Goal: Answer question/provide support

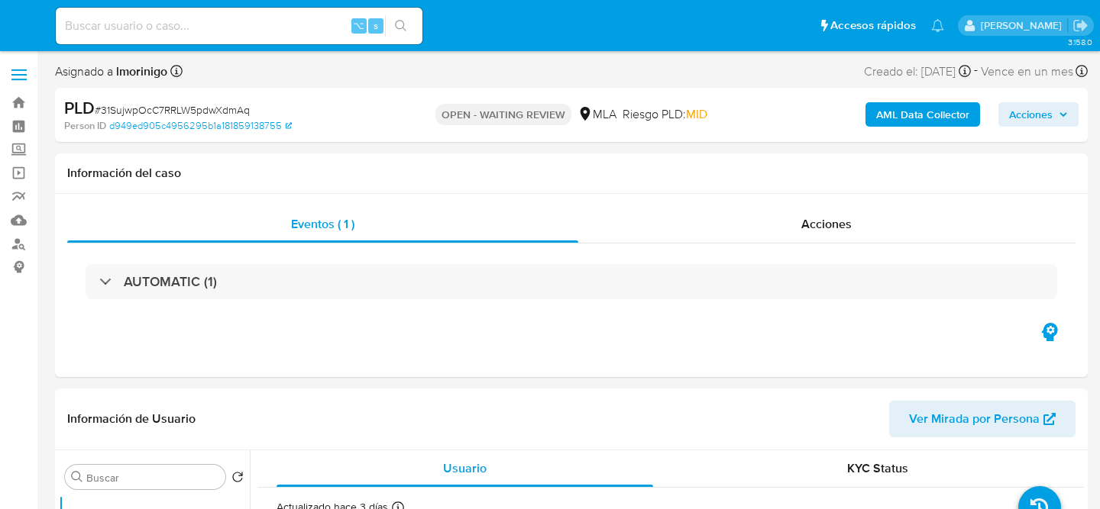
select select "10"
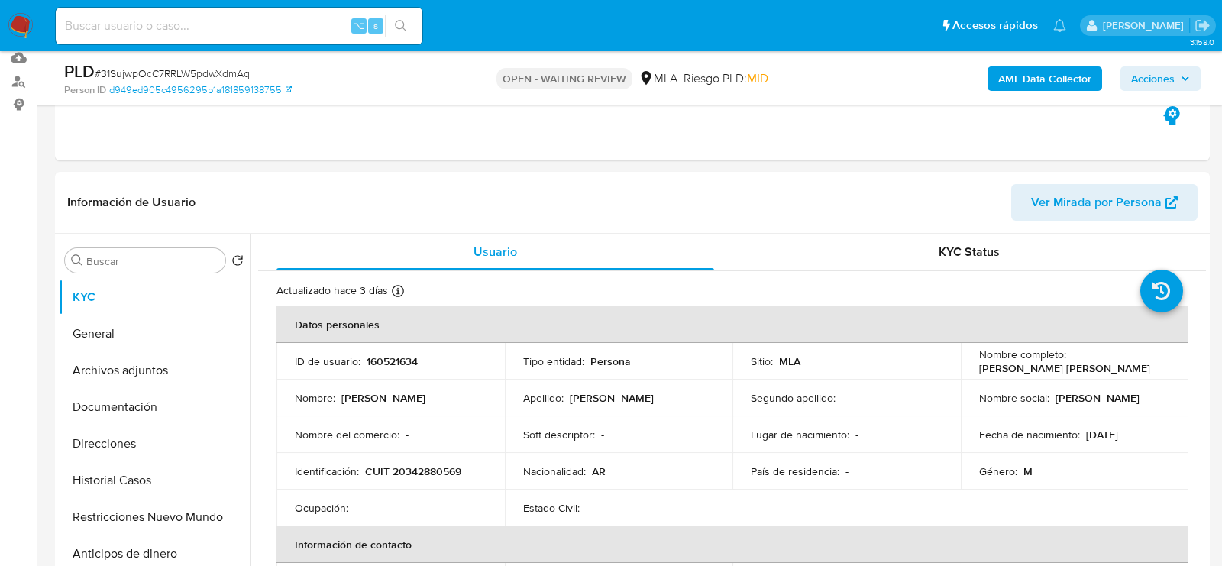
scroll to position [163, 0]
click at [244, 53] on div "PLD # 31SujwpOcC7RRLW5pdwXdmAq Person ID d949ed905c4956295b1a181859138755 OPEN …" at bounding box center [632, 78] width 1155 height 54
click at [241, 74] on span "# 31SujwpOcC7RRLW5pdwXdmAq" at bounding box center [172, 73] width 155 height 15
copy span "31SujwpOcC7RRLW5pdwXdmAq"
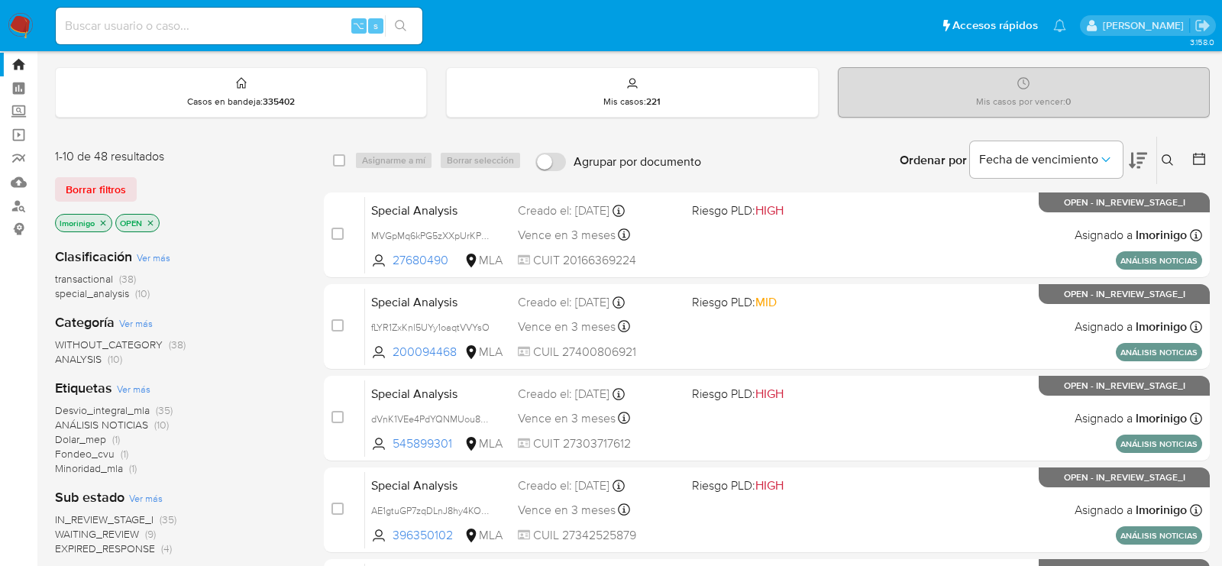
scroll to position [51, 0]
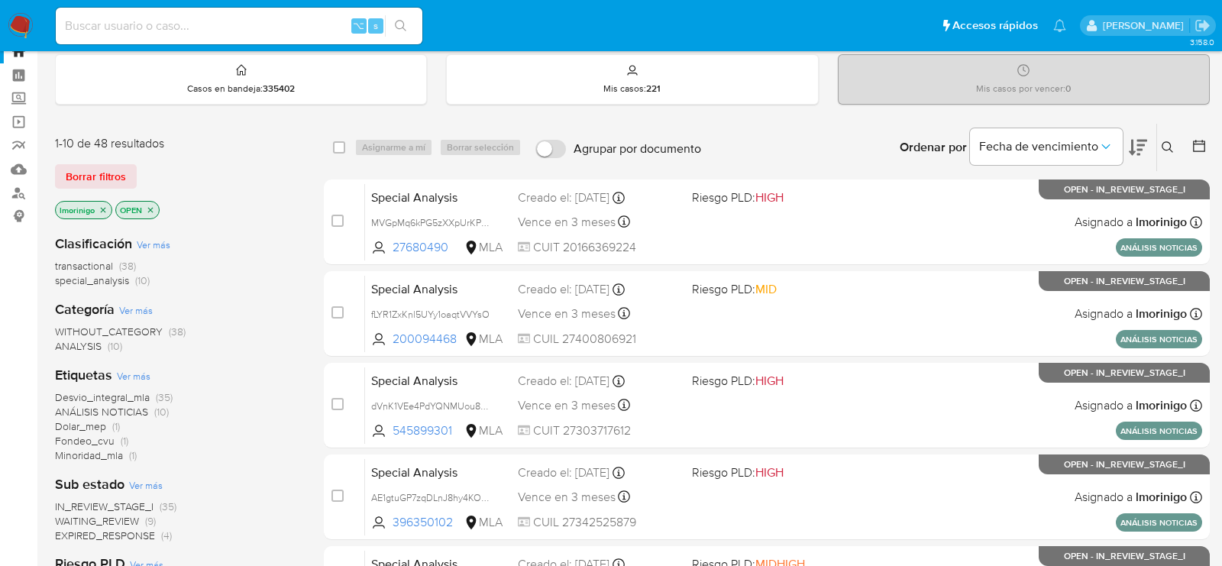
click at [101, 207] on icon "close-filter" at bounding box center [102, 209] width 9 height 9
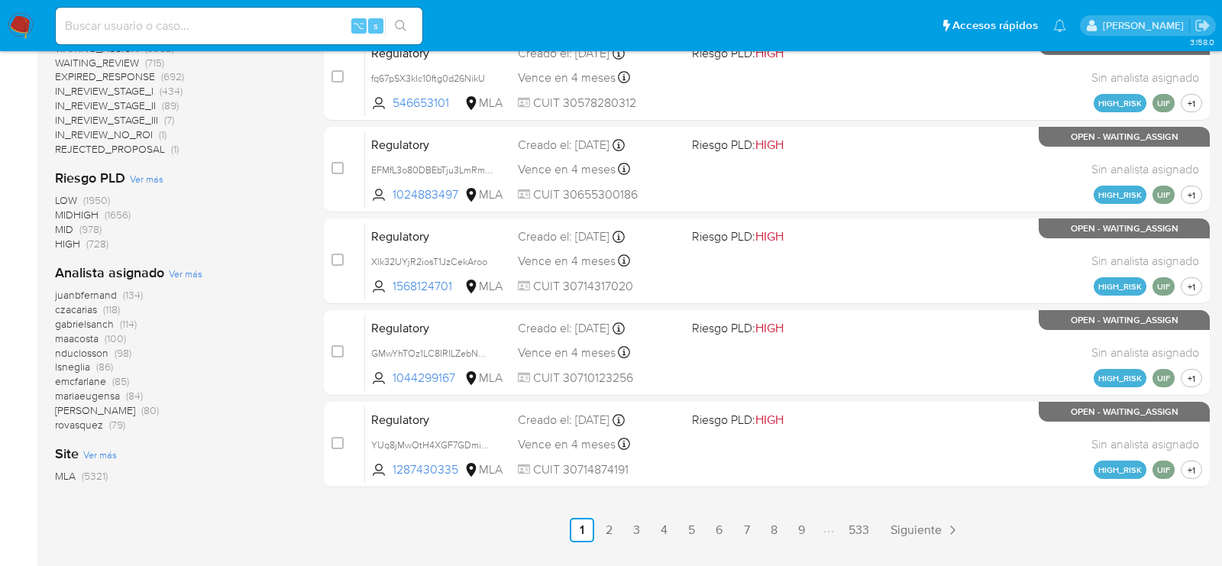
scroll to position [702, 0]
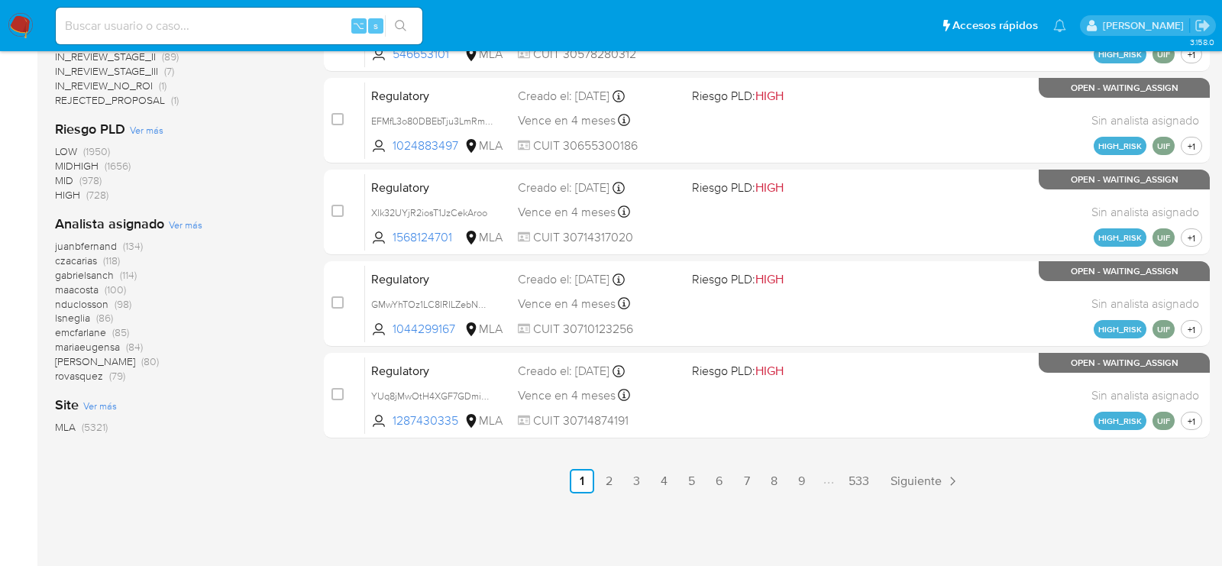
click at [185, 221] on span "Ver más" at bounding box center [186, 225] width 34 height 14
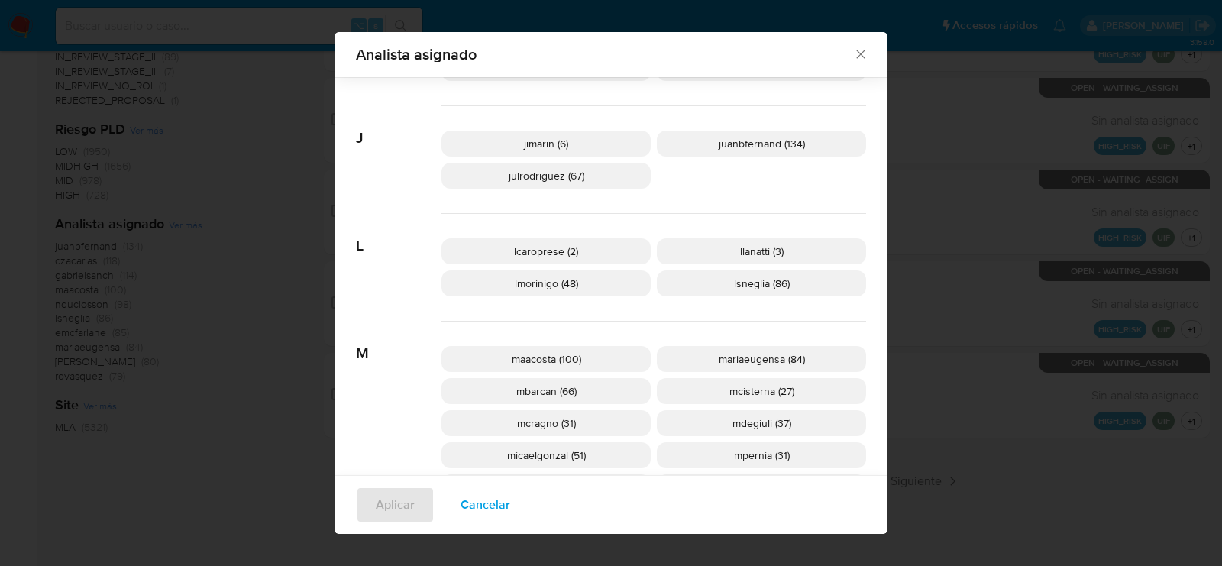
scroll to position [548, 0]
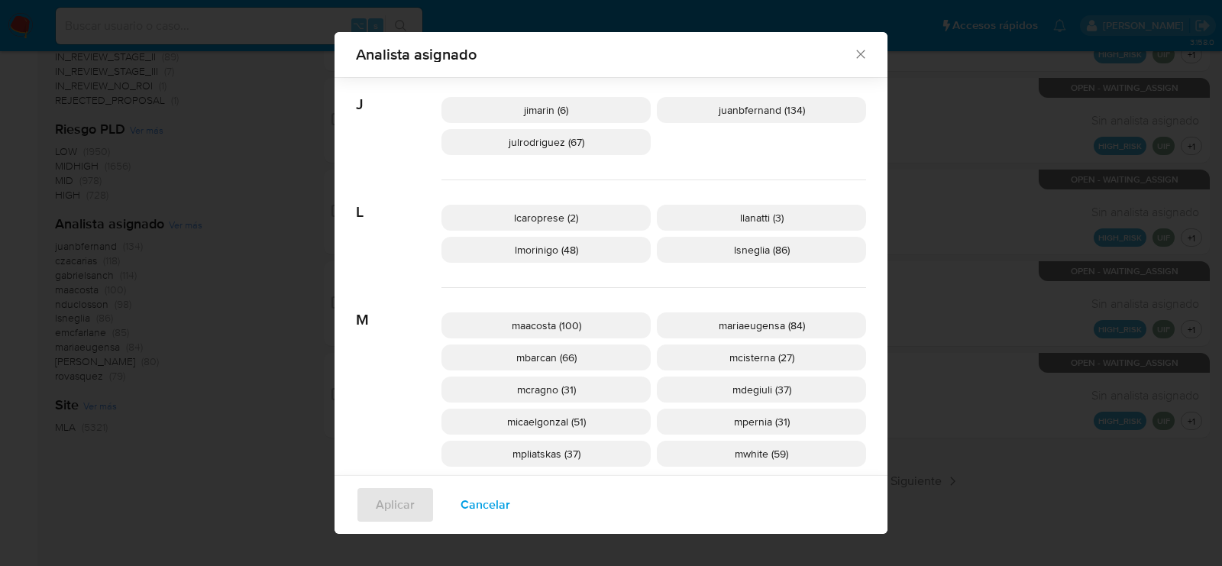
click at [729, 357] on span "mcisterna (27)" at bounding box center [761, 357] width 65 height 15
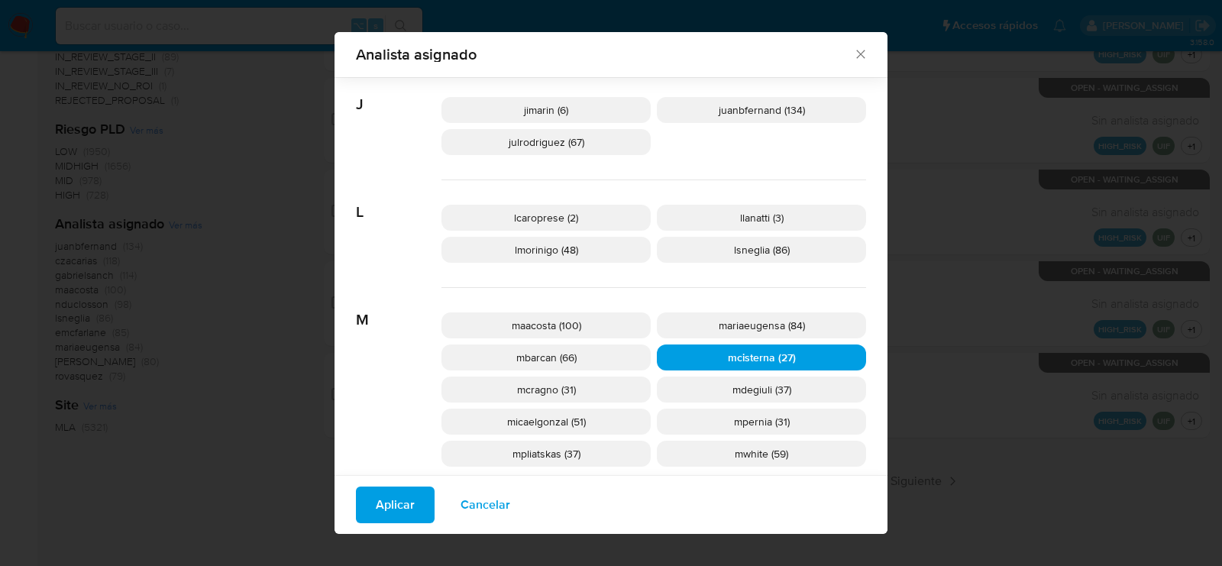
click at [409, 500] on span "Aplicar" at bounding box center [395, 505] width 39 height 34
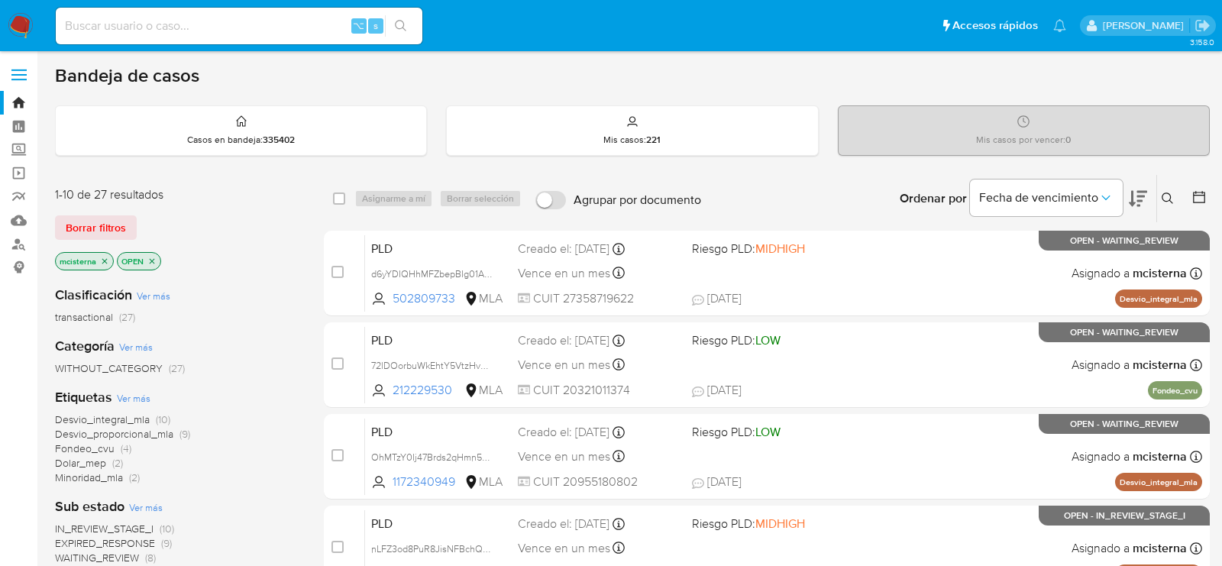
click at [149, 260] on icon "close-filter" at bounding box center [151, 261] width 9 height 9
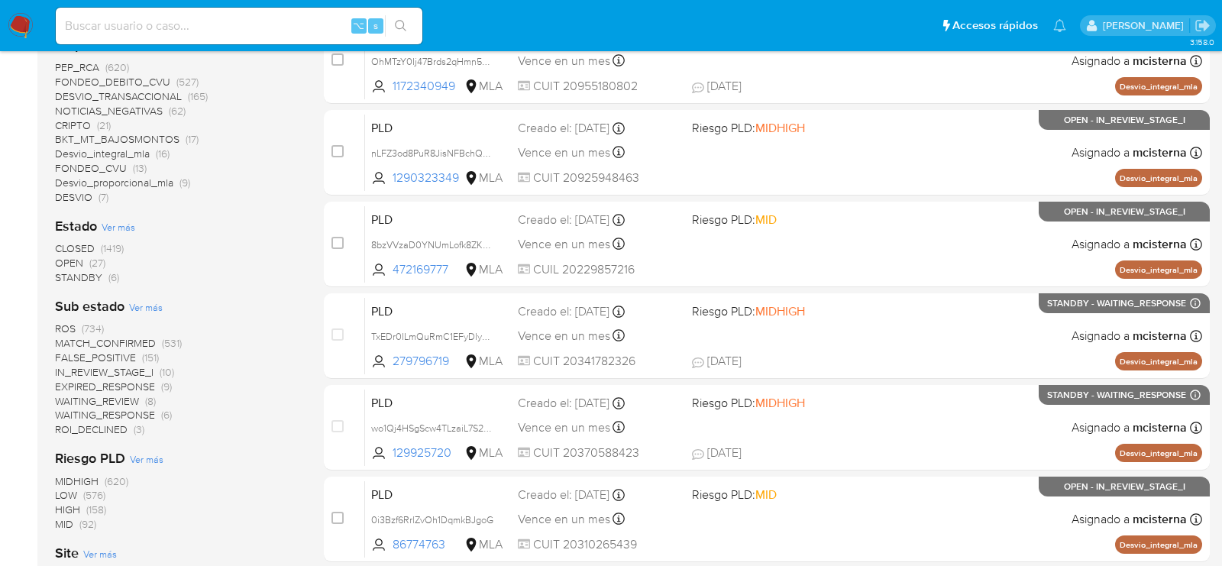
scroll to position [445, 0]
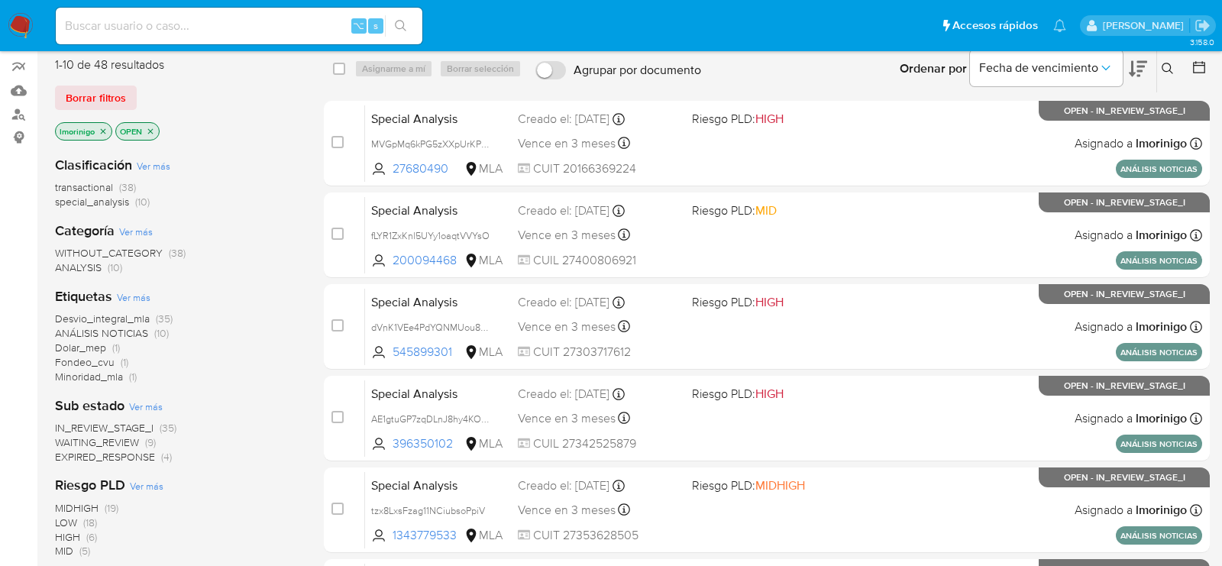
scroll to position [166, 0]
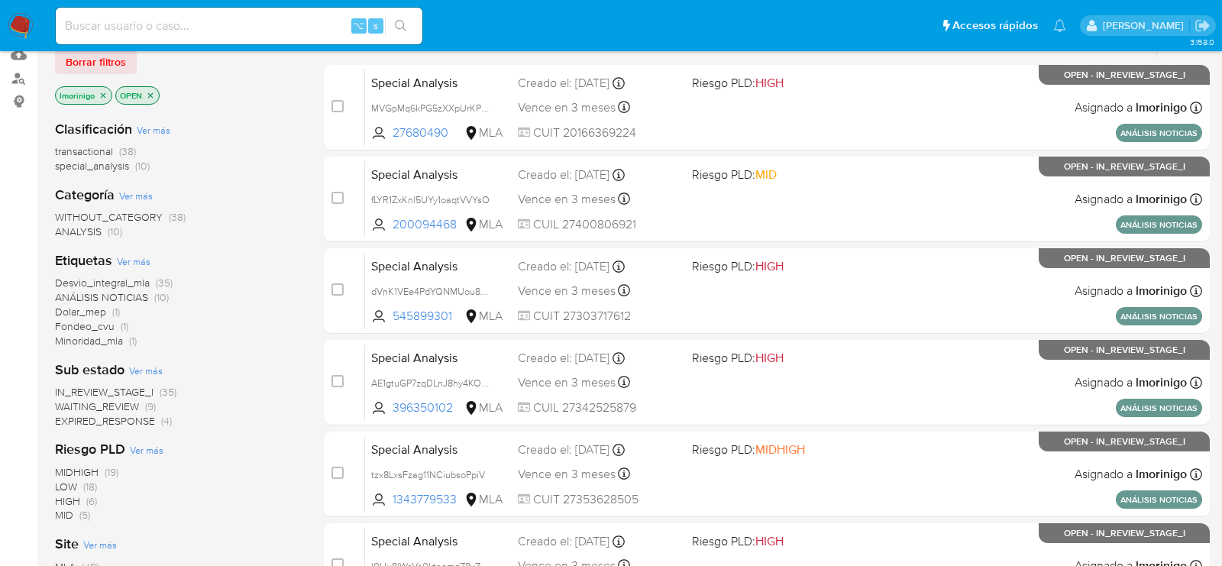
click at [272, 179] on div "Clasificación Ver más transactional (38) special_analysis (10) Categoría Ver má…" at bounding box center [177, 367] width 244 height 519
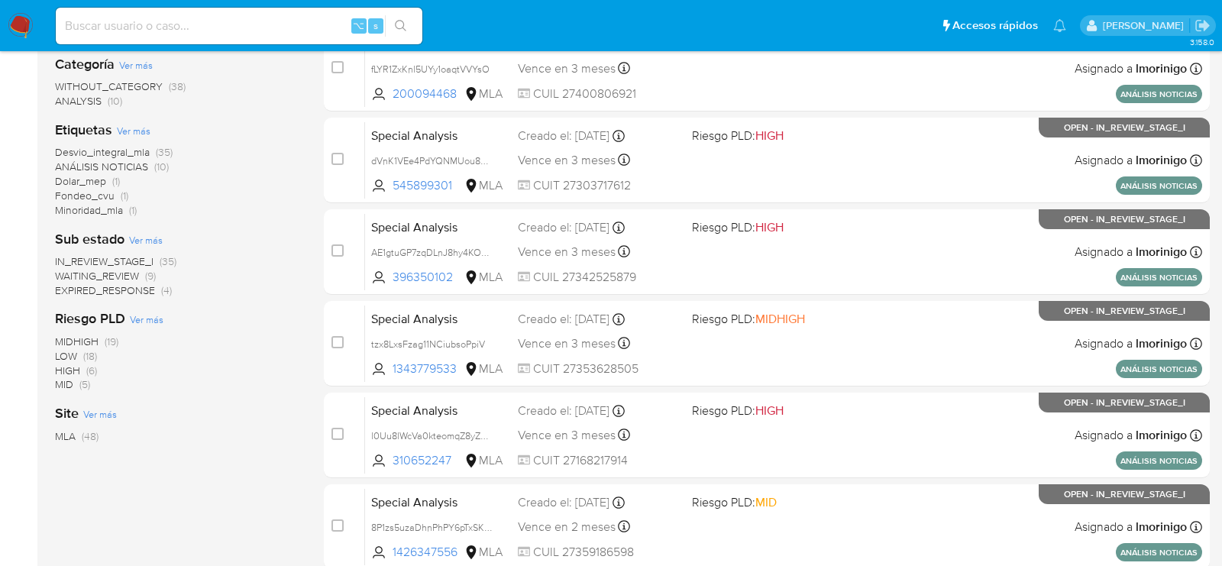
scroll to position [326, 0]
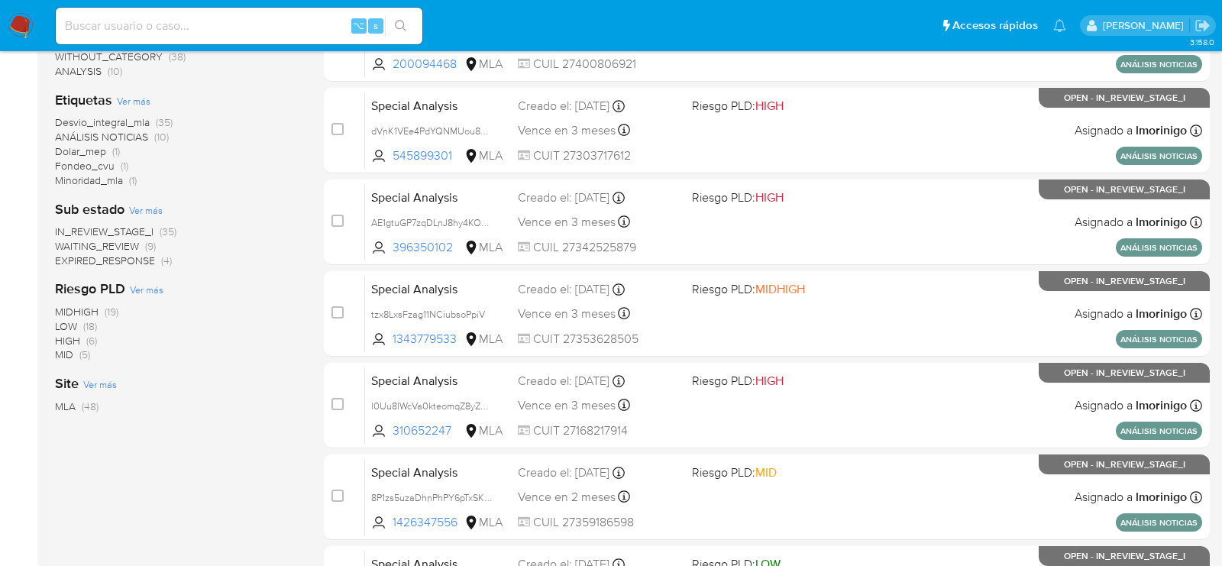
click at [137, 245] on span "WAITING_REVIEW" at bounding box center [97, 245] width 84 height 15
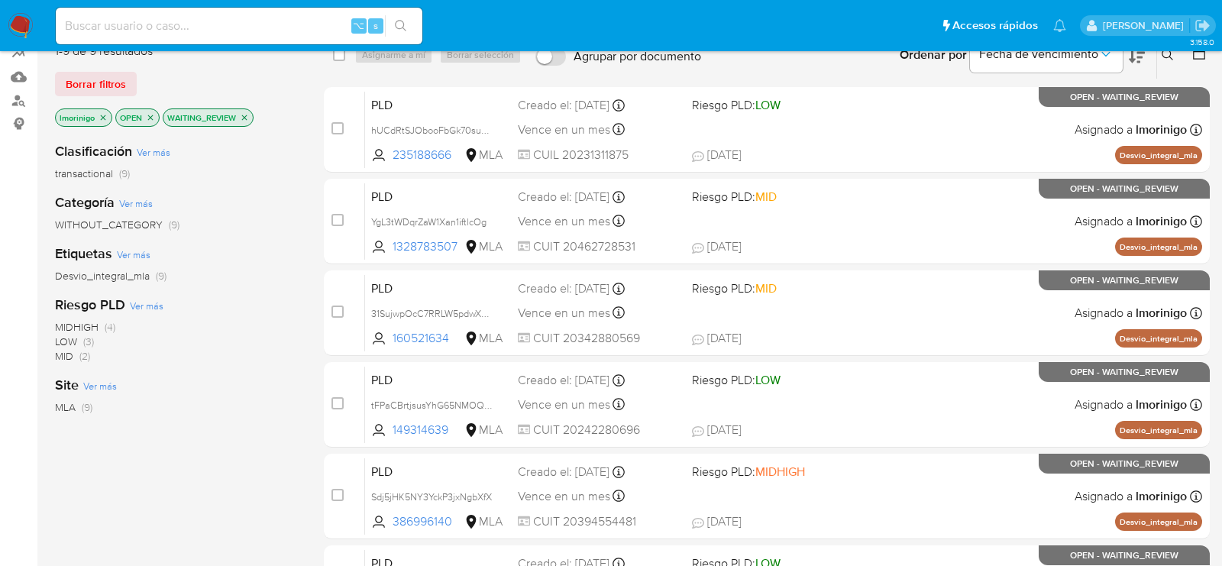
scroll to position [131, 0]
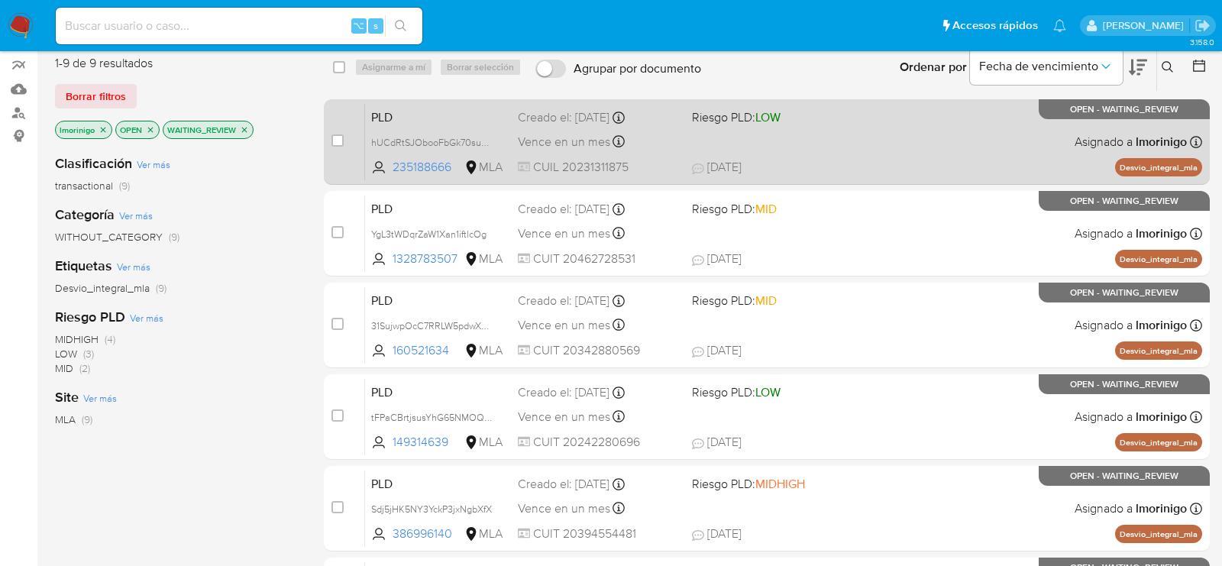
click at [851, 157] on div "PLD hUCdRtSJObooFbGk70sugxqz 235188666 MLA Riesgo PLD: LOW Creado el: 12/08/202…" at bounding box center [783, 141] width 837 height 77
click at [821, 134] on div "PLD hUCdRtSJObooFbGk70sugxqz 235188666 MLA Riesgo PLD: LOW Creado el: 12/08/202…" at bounding box center [783, 141] width 837 height 77
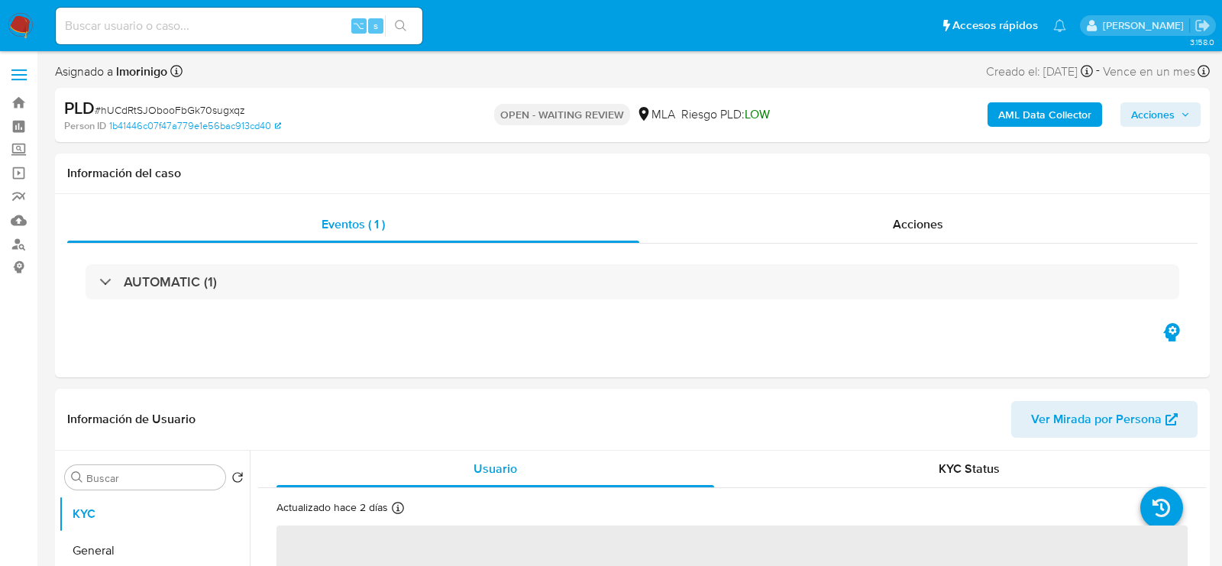
select select "10"
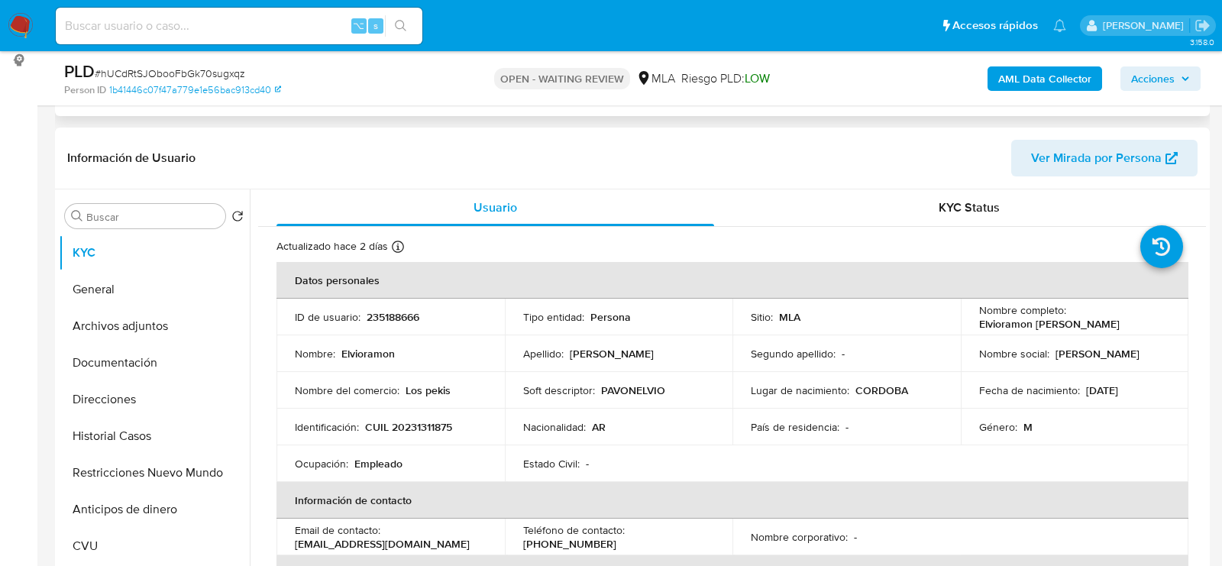
scroll to position [237, 0]
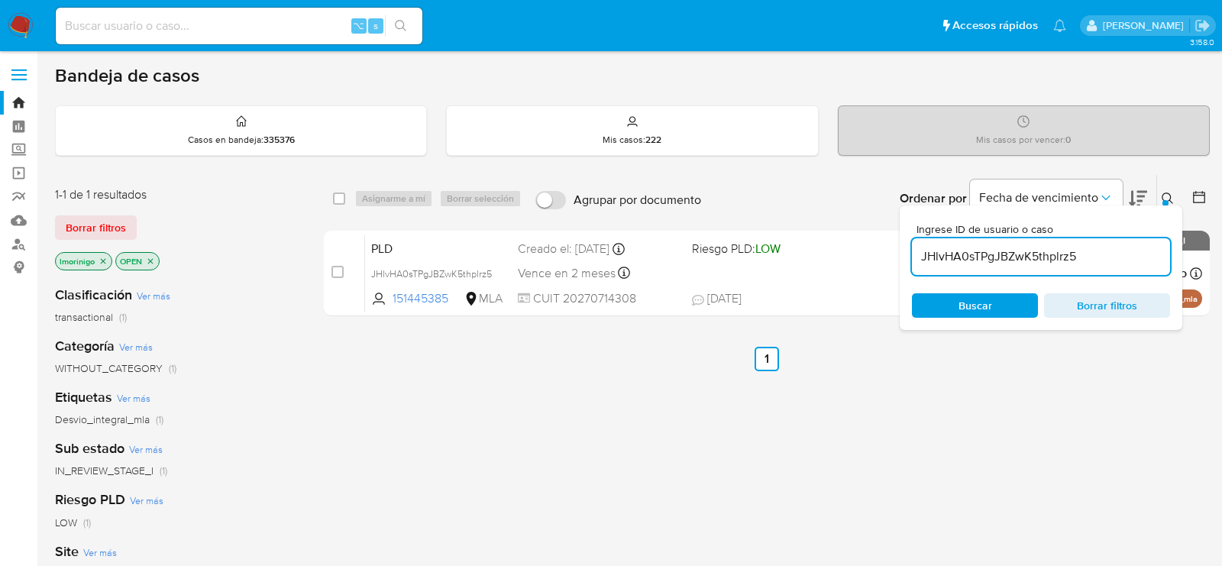
click at [954, 254] on input "JHlvHA0sTPgJBZwK5thplrz5" at bounding box center [1041, 257] width 258 height 20
type input "31SujwpOcC7RRLW5pdwXdmAq"
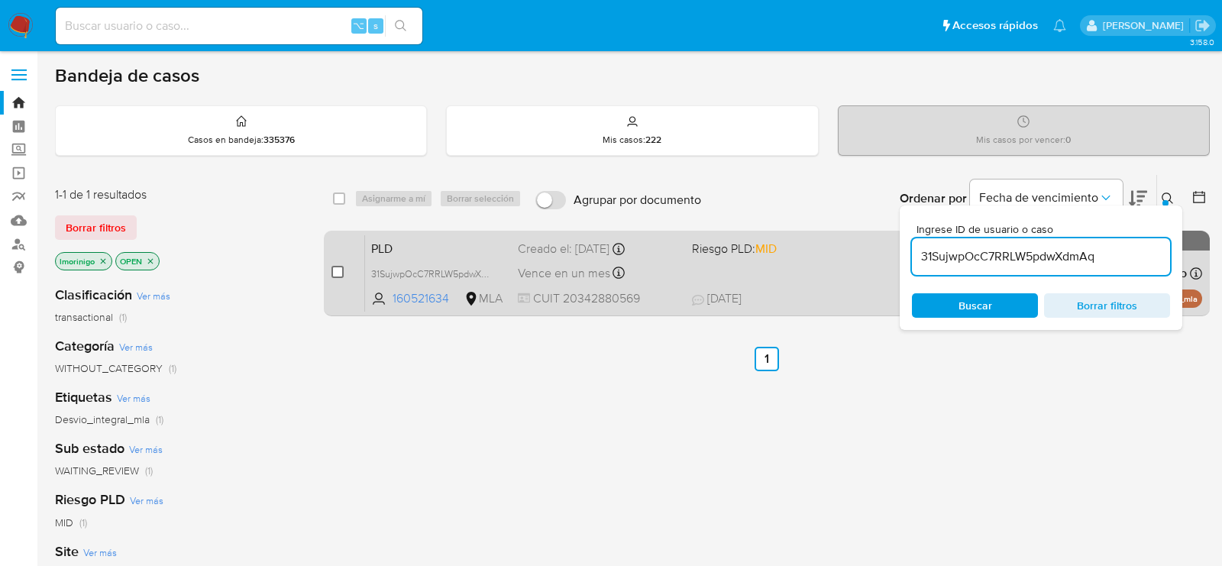
click at [337, 270] on input "checkbox" at bounding box center [337, 272] width 12 height 12
checkbox input "true"
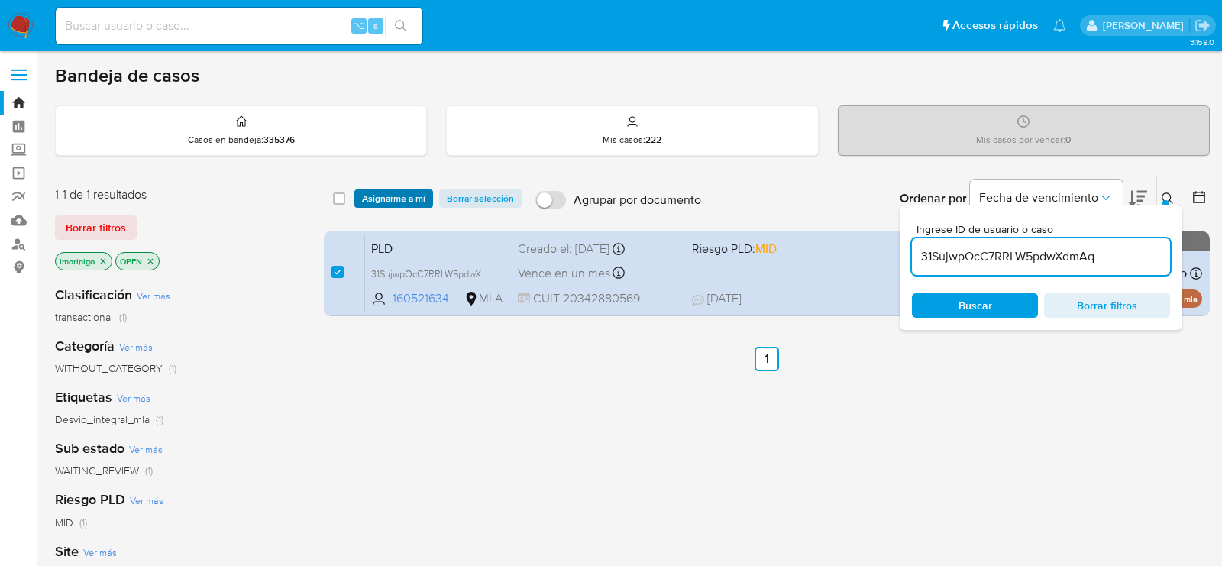
click at [399, 201] on span "Asignarme a mí" at bounding box center [393, 198] width 63 height 15
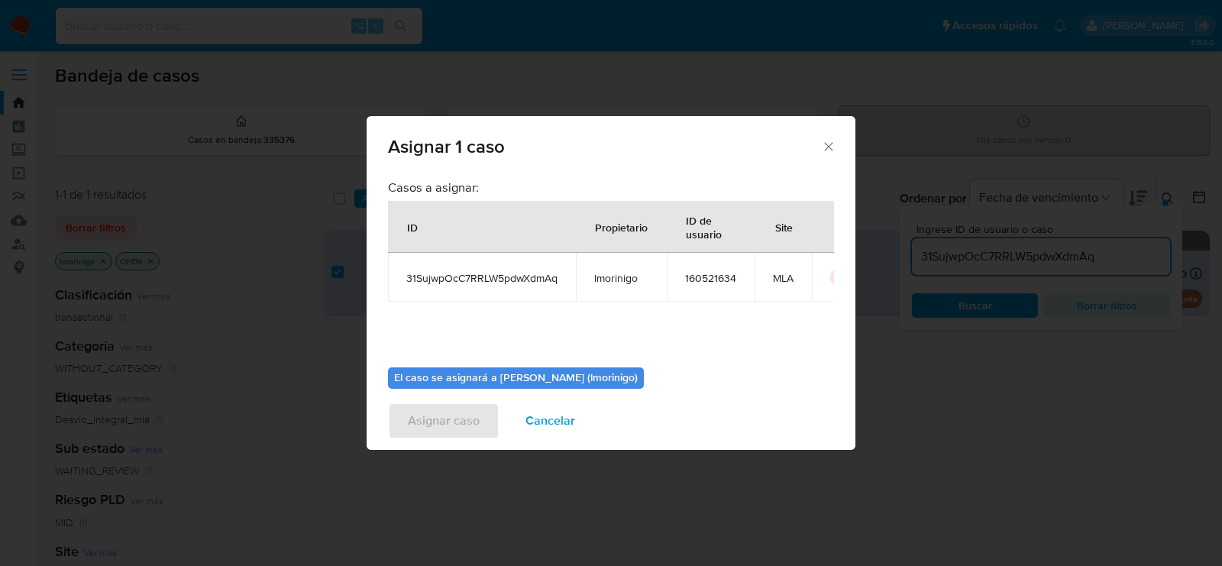
scroll to position [78, 0]
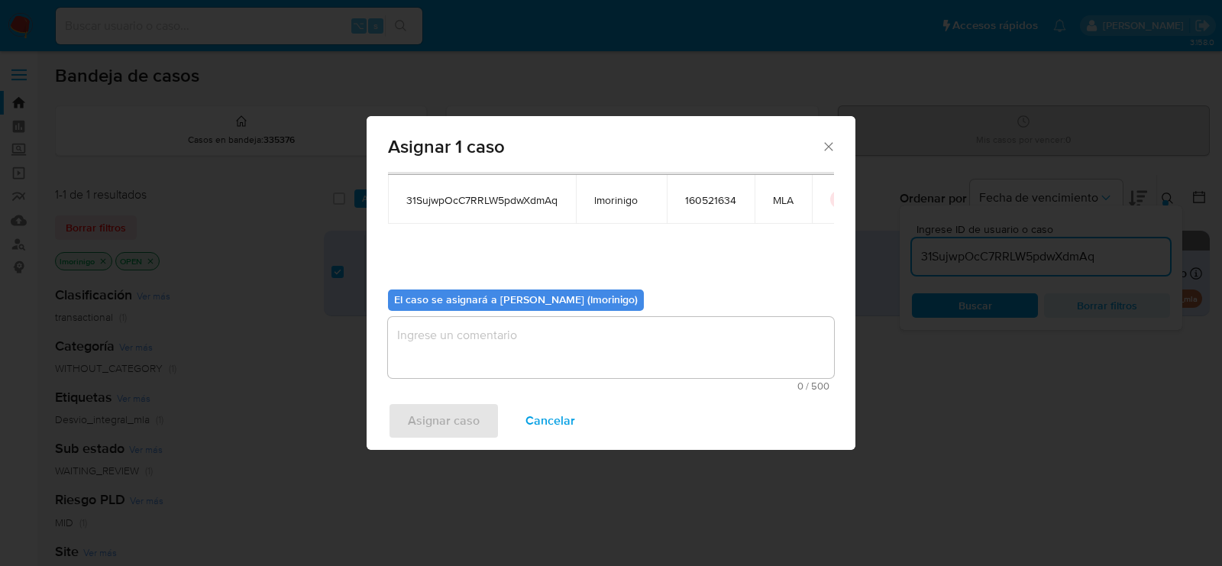
click at [483, 367] on textarea "assign-modal" at bounding box center [611, 347] width 446 height 61
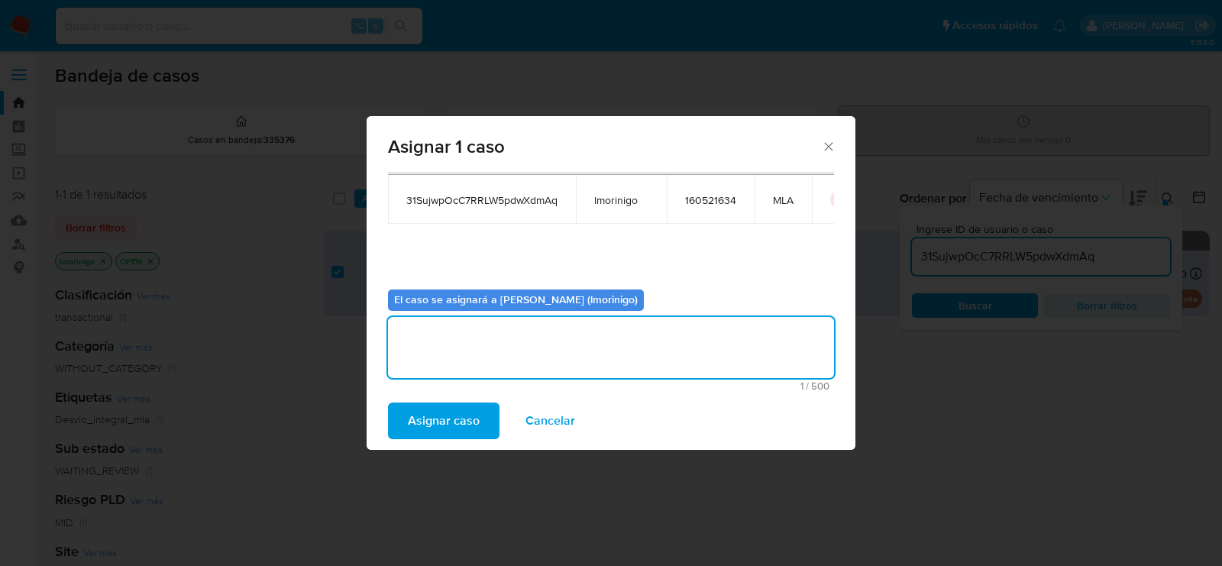
click at [460, 418] on span "Asignar caso" at bounding box center [444, 421] width 72 height 34
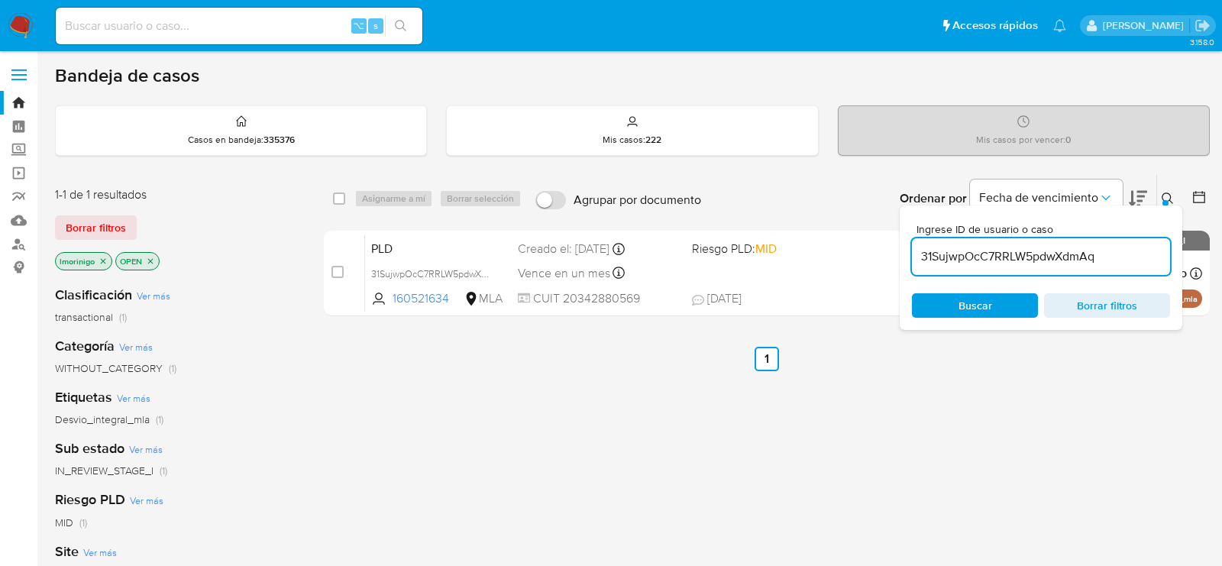
click at [935, 264] on input "31SujwpOcC7RRLW5pdwXdmAq" at bounding box center [1041, 257] width 258 height 20
paste input "hUCdRtSJObooFbGk70sugxqz"
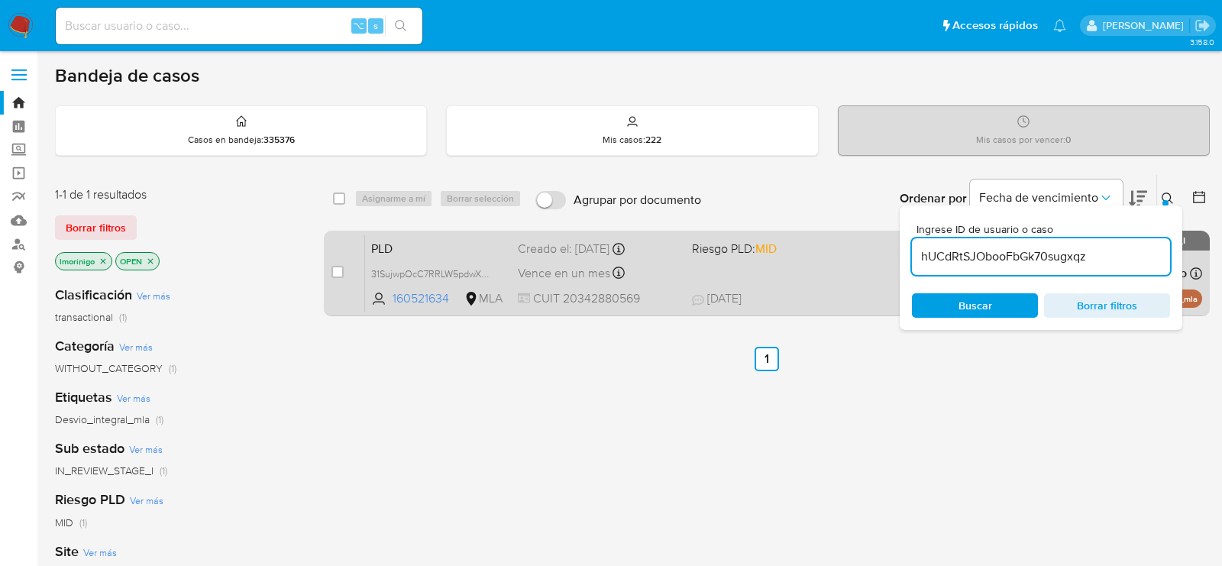
type input "hUCdRtSJObooFbGk70sugxqz"
click at [343, 274] on input "checkbox" at bounding box center [337, 272] width 12 height 12
checkbox input "true"
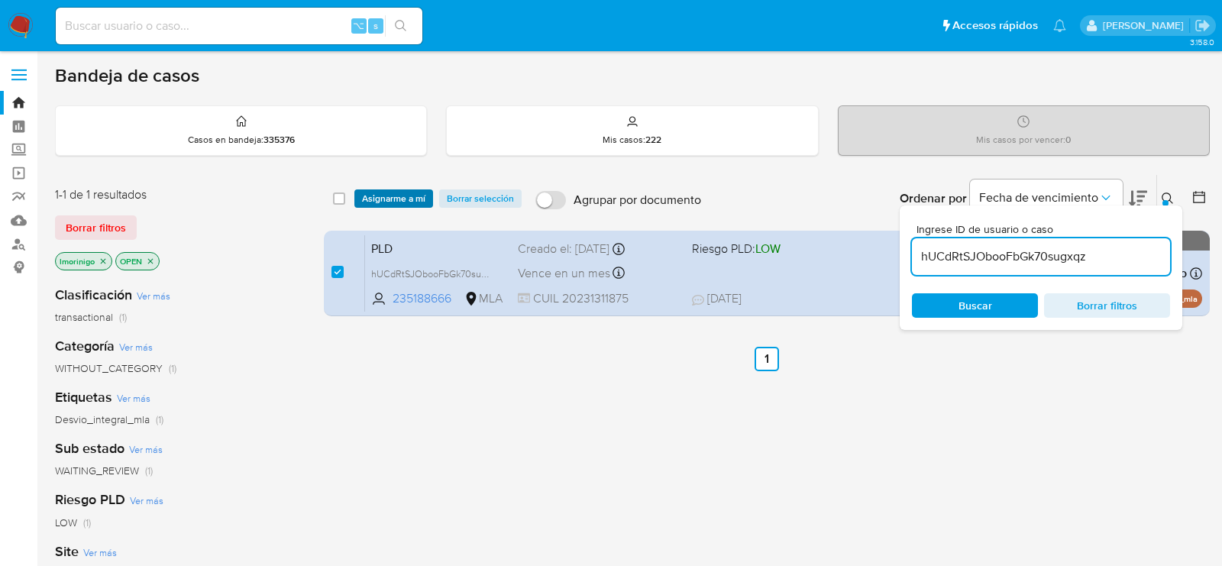
click at [402, 191] on span "Asignarme a mí" at bounding box center [393, 198] width 63 height 15
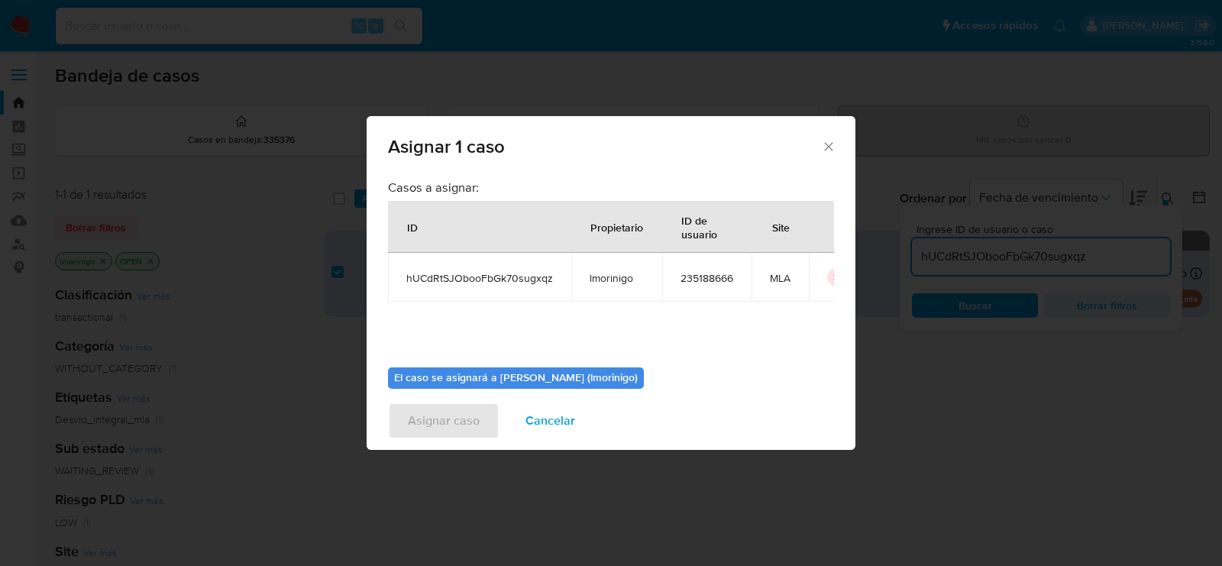
scroll to position [78, 0]
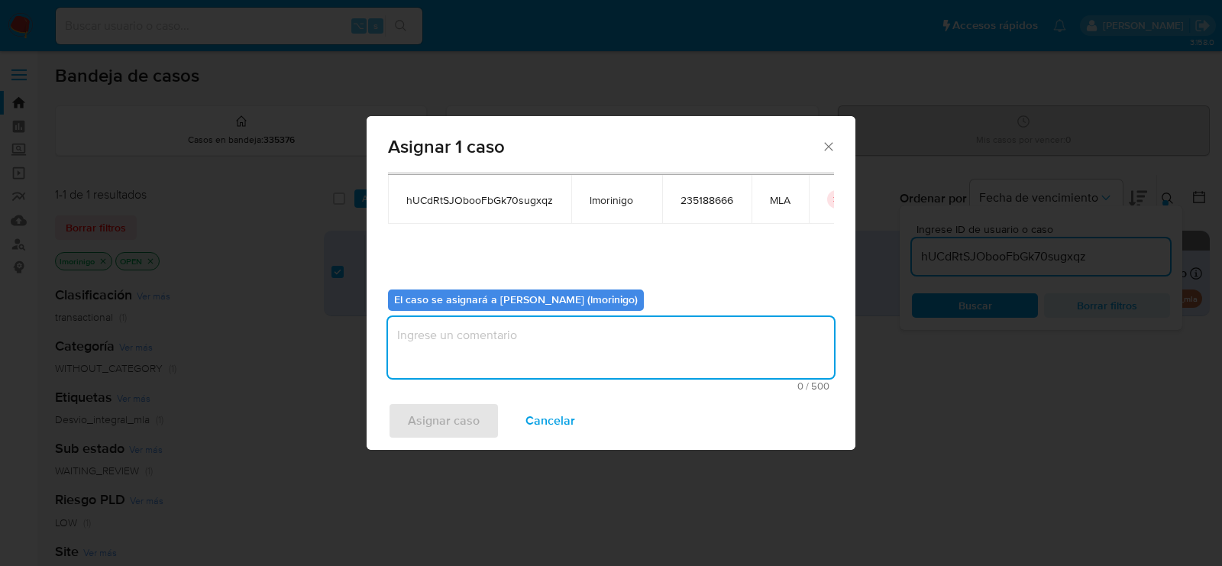
click at [463, 321] on textarea "assign-modal" at bounding box center [611, 347] width 446 height 61
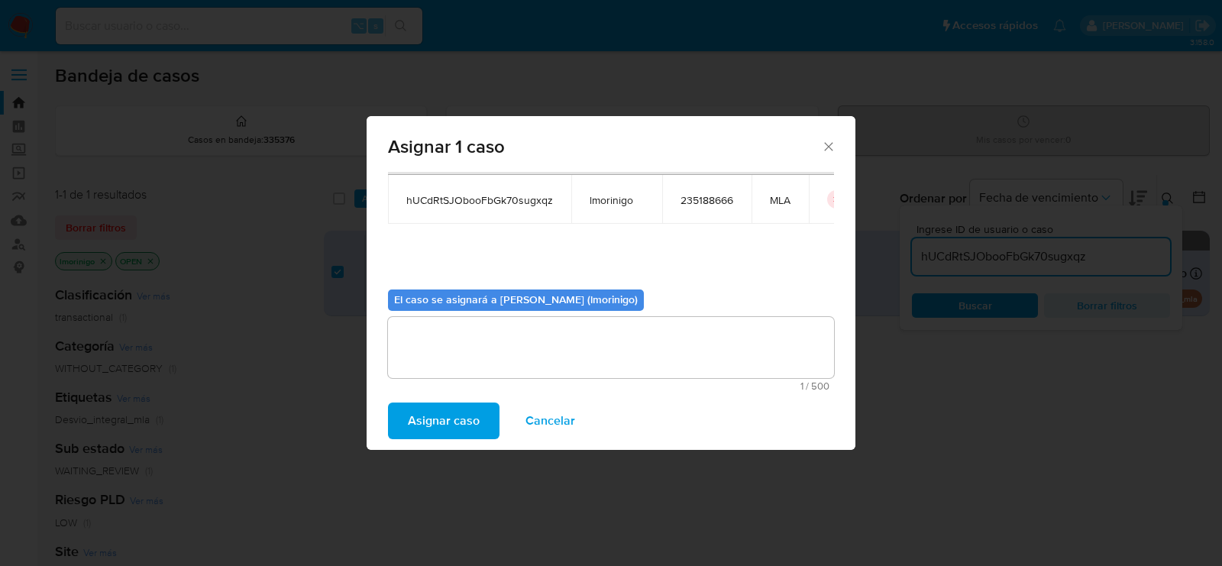
click at [423, 418] on span "Asignar caso" at bounding box center [444, 421] width 72 height 34
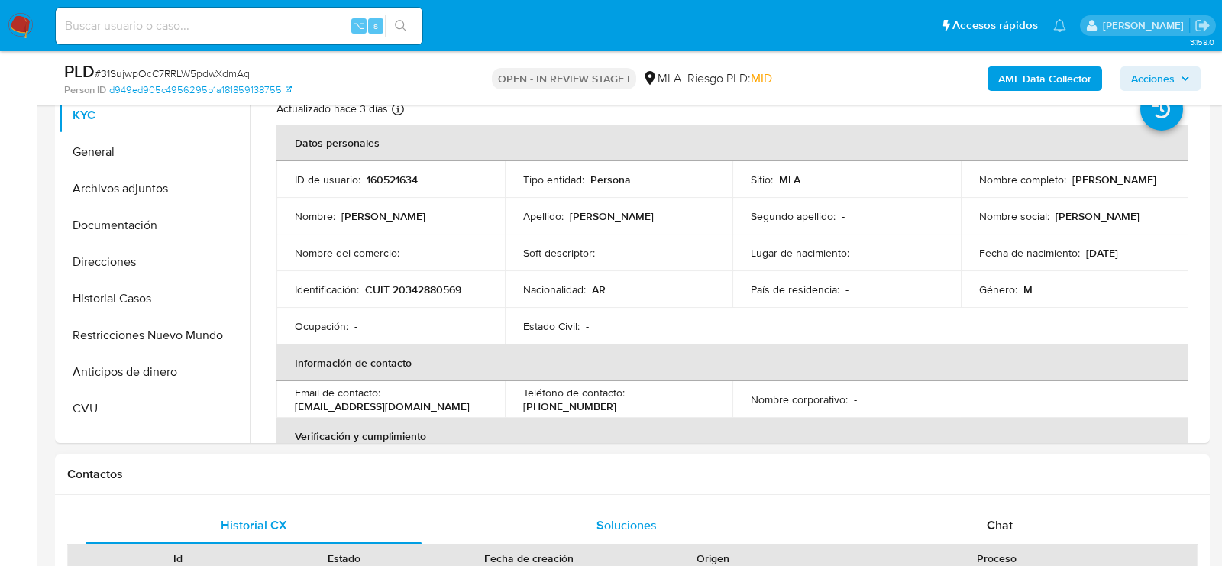
select select "10"
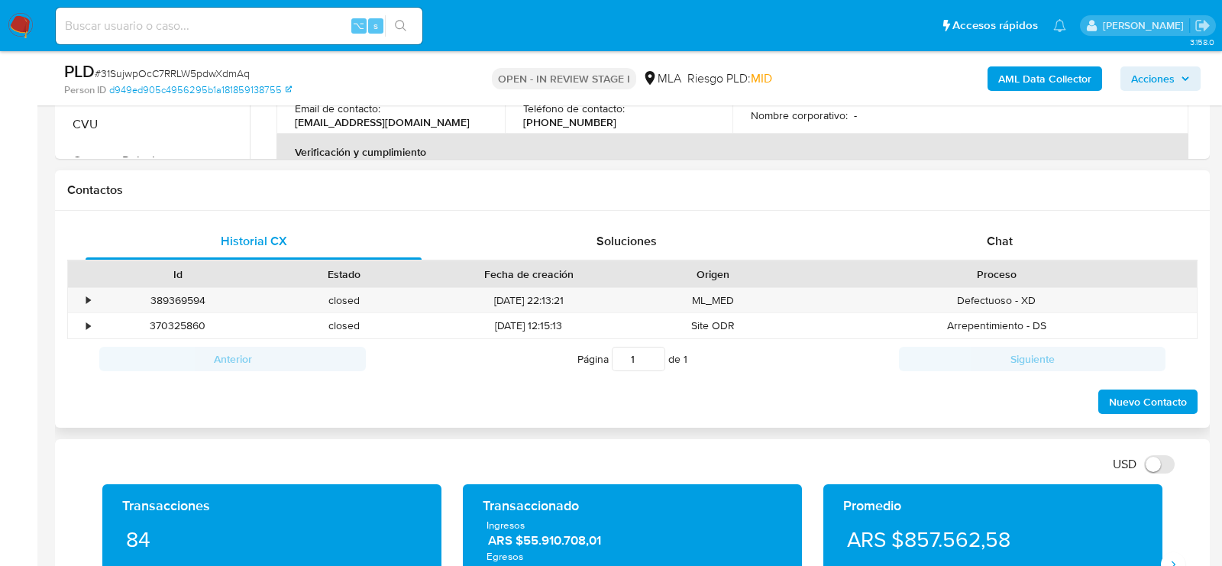
scroll to position [635, 0]
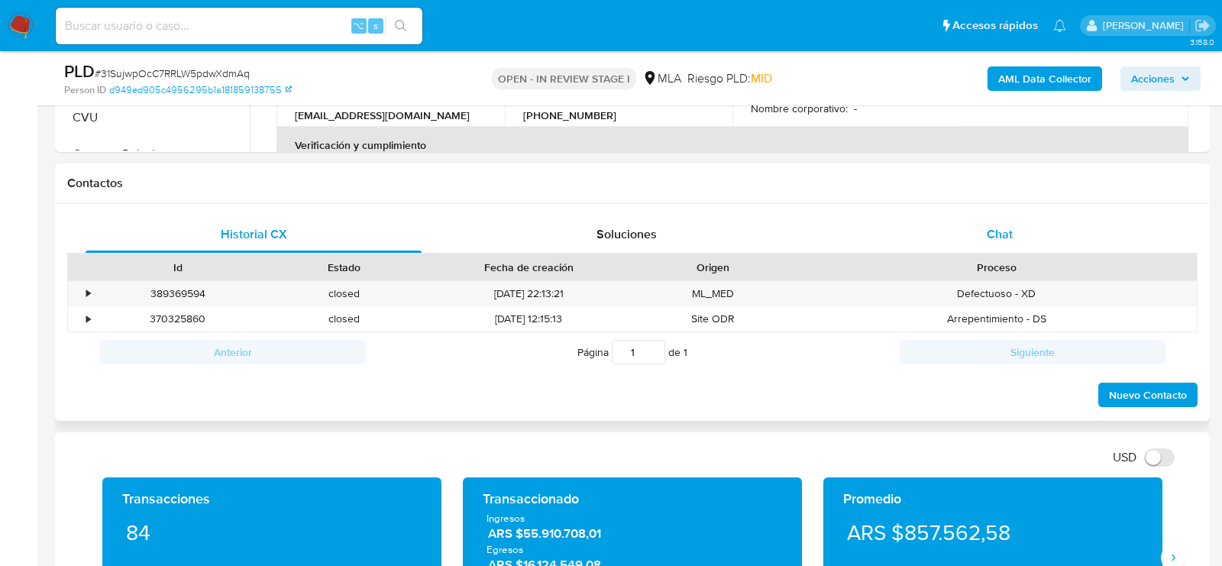
click at [1045, 241] on div "Chat" at bounding box center [1000, 234] width 336 height 37
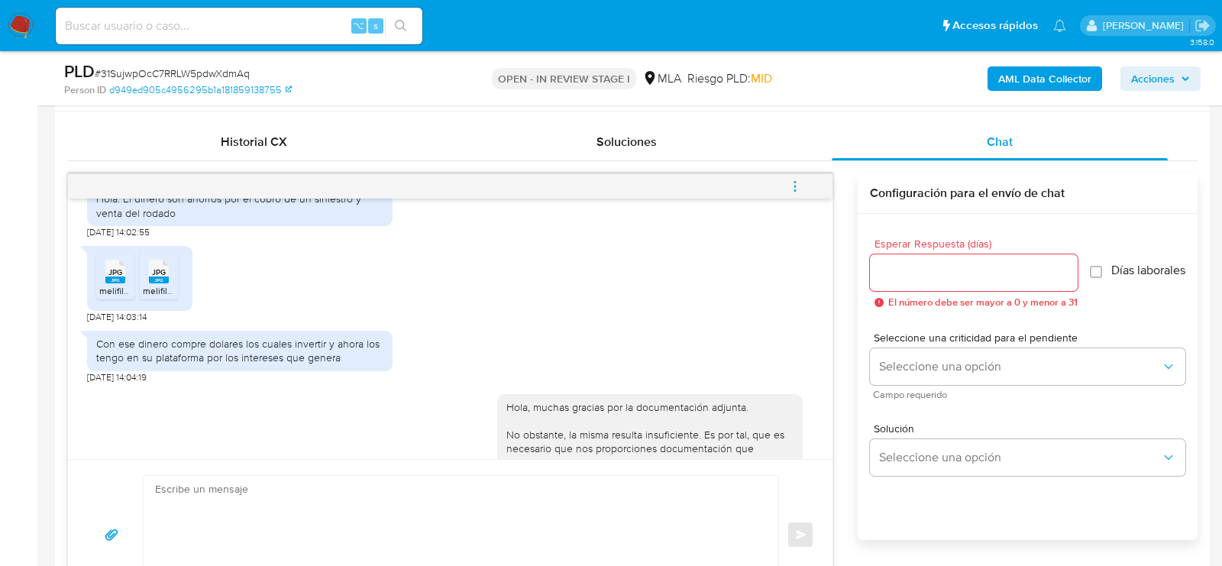
scroll to position [851, 0]
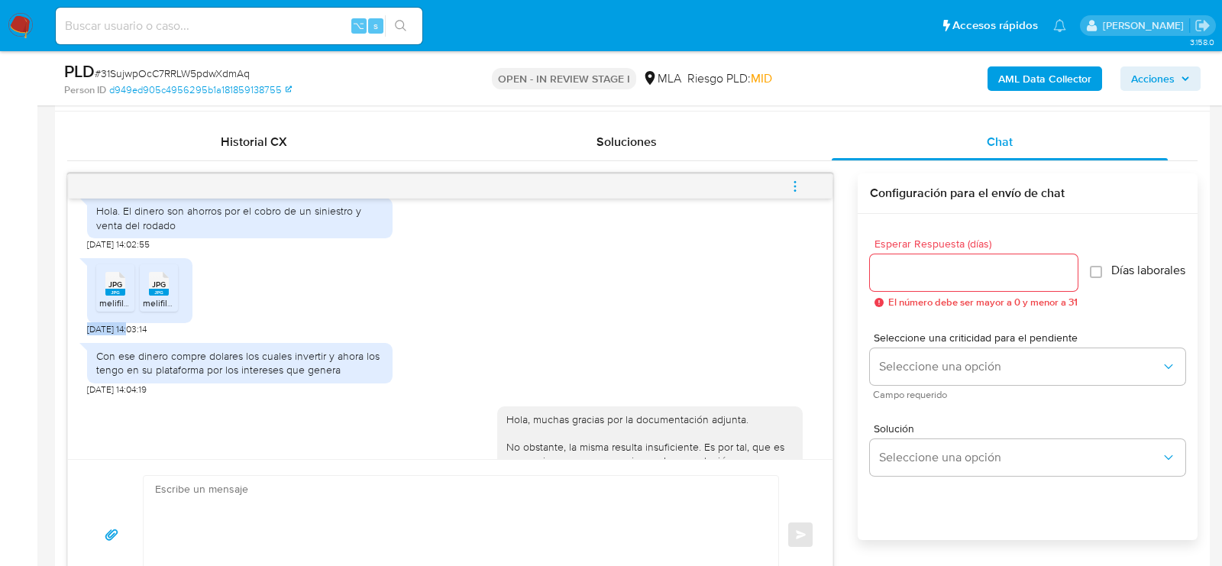
drag, startPoint x: 131, startPoint y: 356, endPoint x: 76, endPoint y: 355, distance: 55.7
click at [76, 355] on div "18/08/2025 17:31:12 Hola. El dinero son ahorros por el cobro de un siniestro y …" at bounding box center [450, 329] width 764 height 260
copy span "21/08/2025"
drag, startPoint x: 124, startPoint y: 233, endPoint x: 187, endPoint y: 251, distance: 65.2
click at [187, 231] on div "Hola. El dinero son ahorros por el cobro de un siniestro y venta del rodado" at bounding box center [239, 217] width 287 height 27
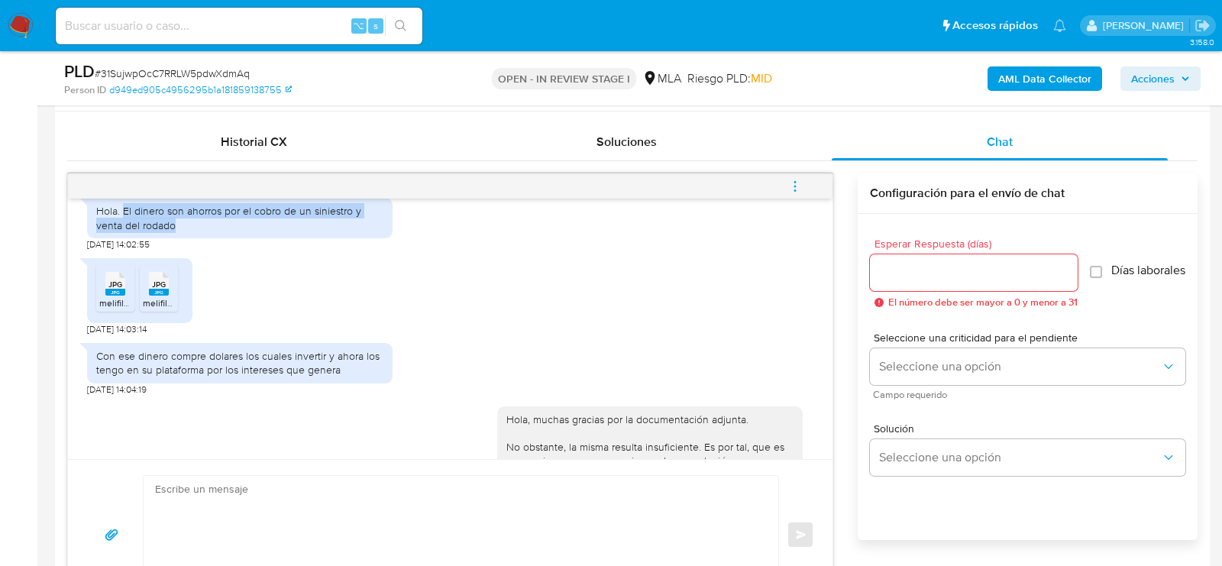
copy div "El dinero son ahorros por el cobro de un siniestro y venta del rodado"
click at [130, 376] on div "Con ese dinero compre dolares los cuales invertir y ahora los tengo en su plata…" at bounding box center [239, 362] width 287 height 27
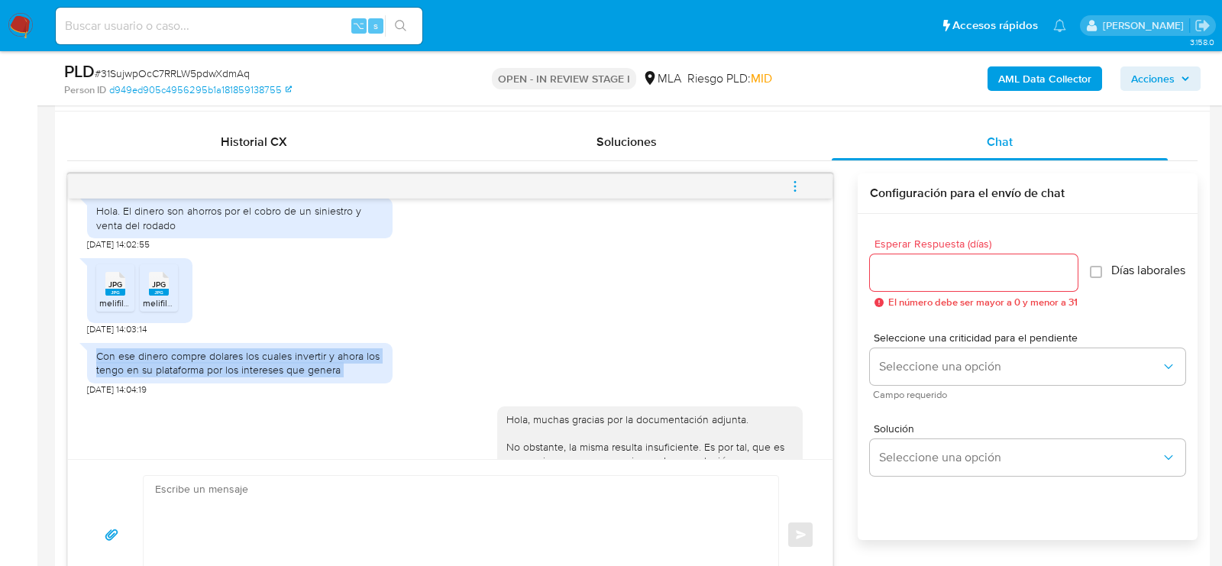
click at [130, 376] on div "Con ese dinero compre dolares los cuales invertir y ahora los tengo en su plata…" at bounding box center [239, 362] width 287 height 27
copy div "Con ese dinero compre dolares los cuales invertir y ahora los tengo en su plata…"
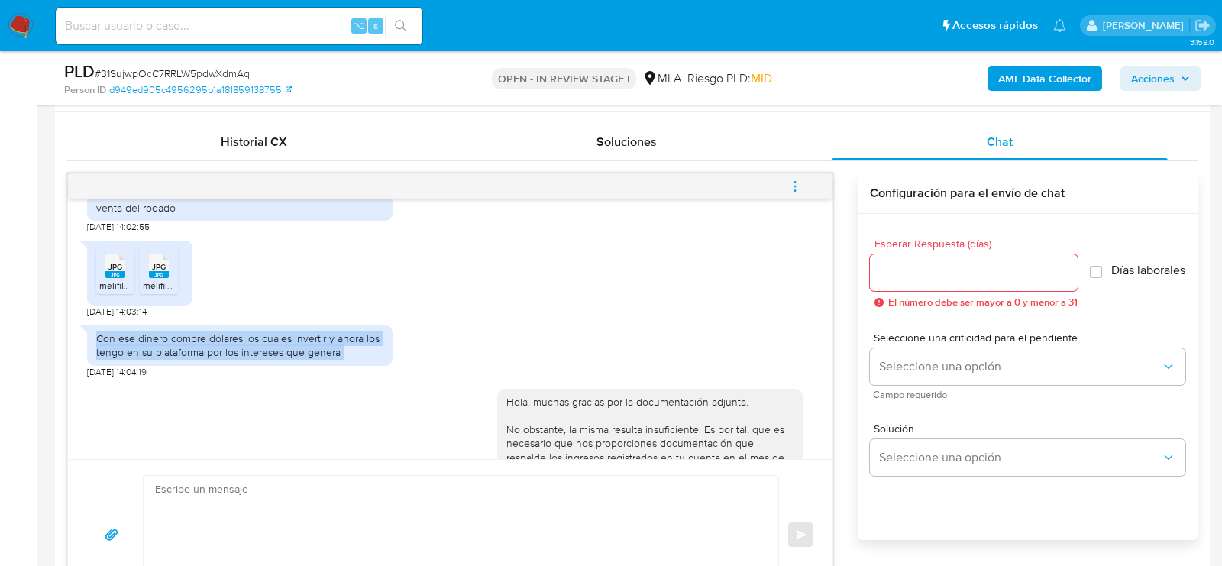
scroll to position [871, 0]
click at [597, 359] on div "Con ese dinero compre dolares los cuales invertir y ahora los tengo en su plata…" at bounding box center [450, 345] width 726 height 60
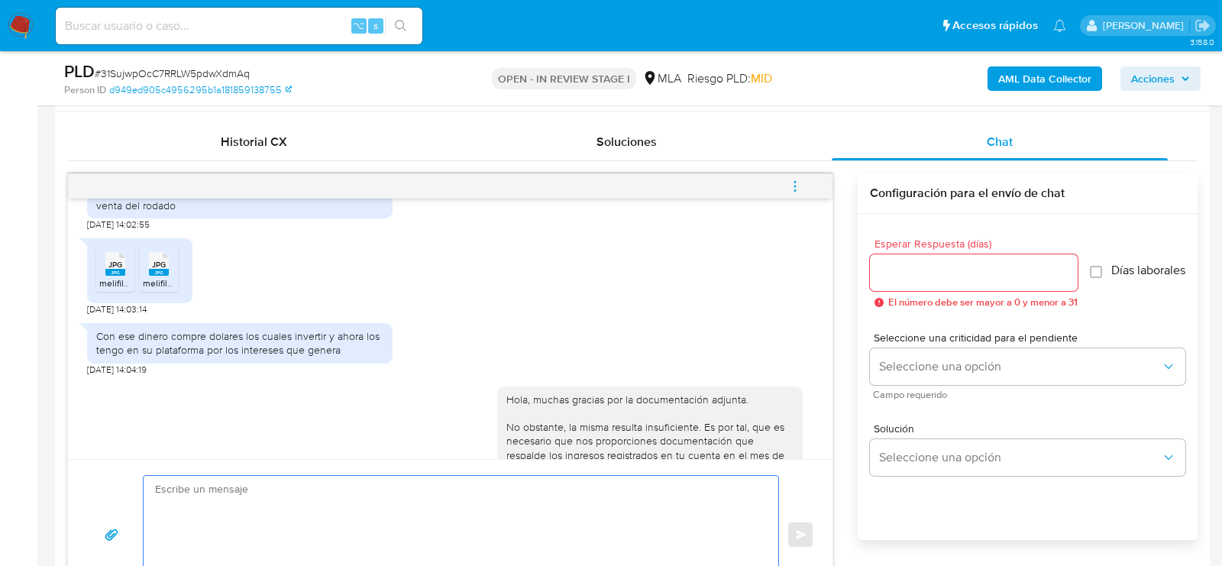
click at [456, 520] on textarea at bounding box center [457, 535] width 604 height 118
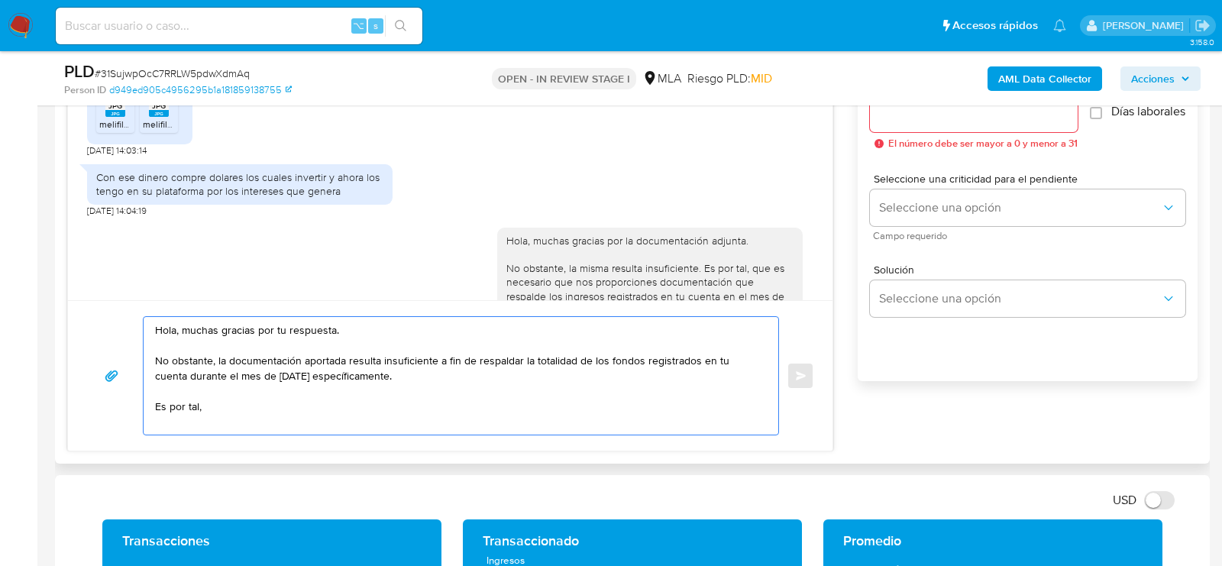
scroll to position [887, 0]
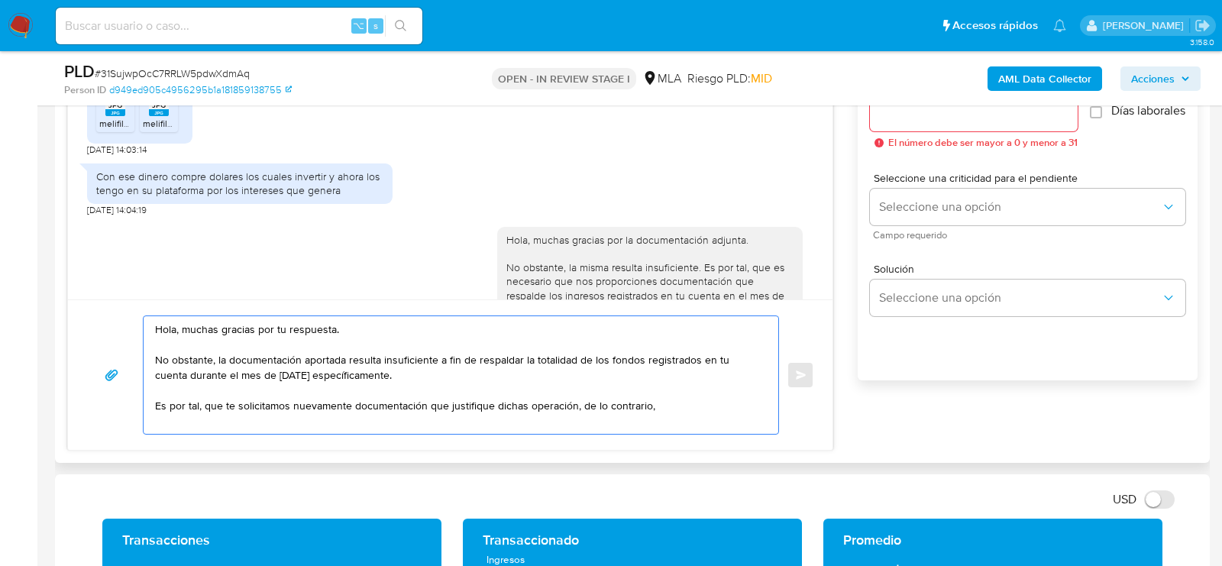
paste textarea "Es importante que sepas que, en caso de no responder a lo solicitado o si lo pr…"
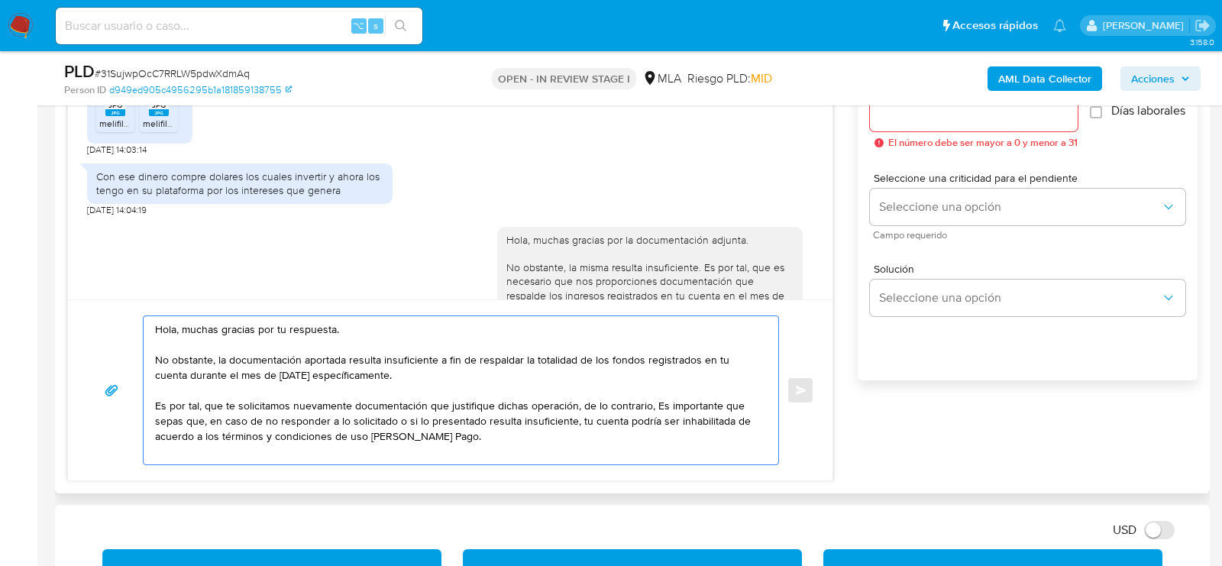
click at [657, 398] on textarea "Hola, muchas gracias por tu respuesta. No obstante, la documentación aportada r…" at bounding box center [457, 390] width 604 height 148
click at [583, 444] on textarea "Hola, muchas gracias por tu respuesta. No obstante, la documentación aportada r…" at bounding box center [457, 390] width 604 height 148
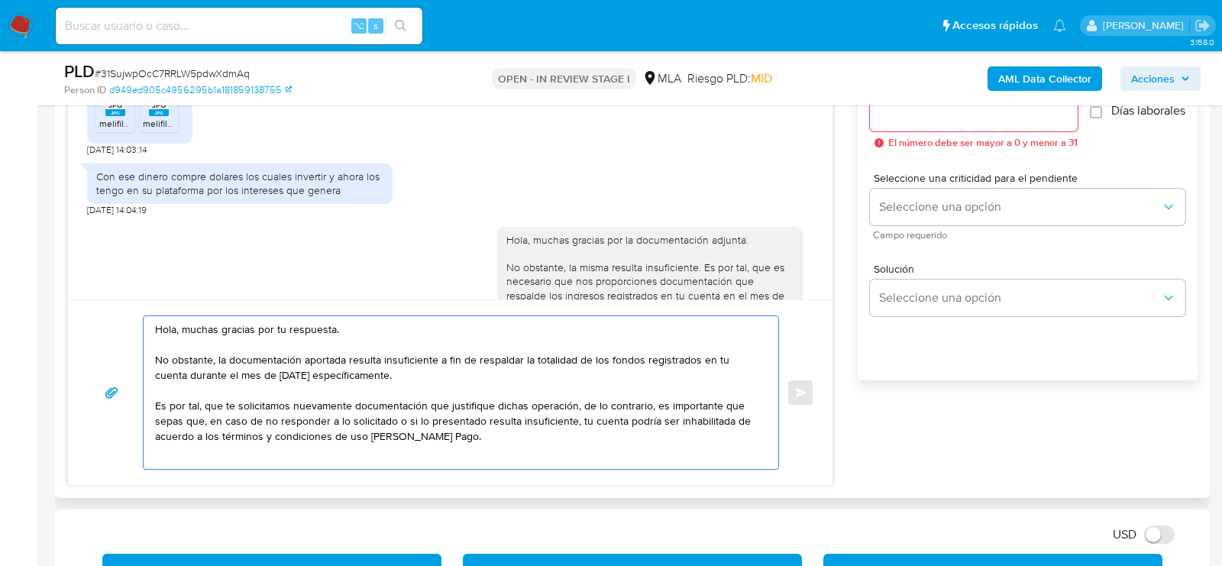
scroll to position [21, 0]
paste textarea "Muchas gracias. Saludos, Equipo de Mercado Pago."
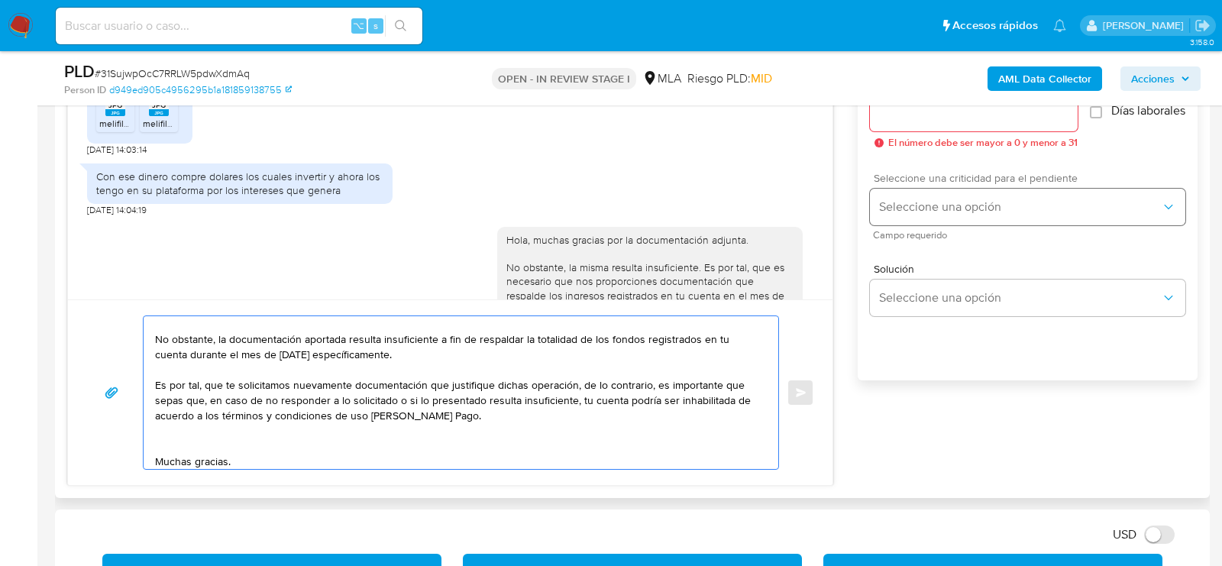
type textarea "Hola, muchas gracias por tu respuesta. No obstante, la documentación aportada r…"
click at [939, 225] on button "Seleccione una opción" at bounding box center [1027, 207] width 315 height 37
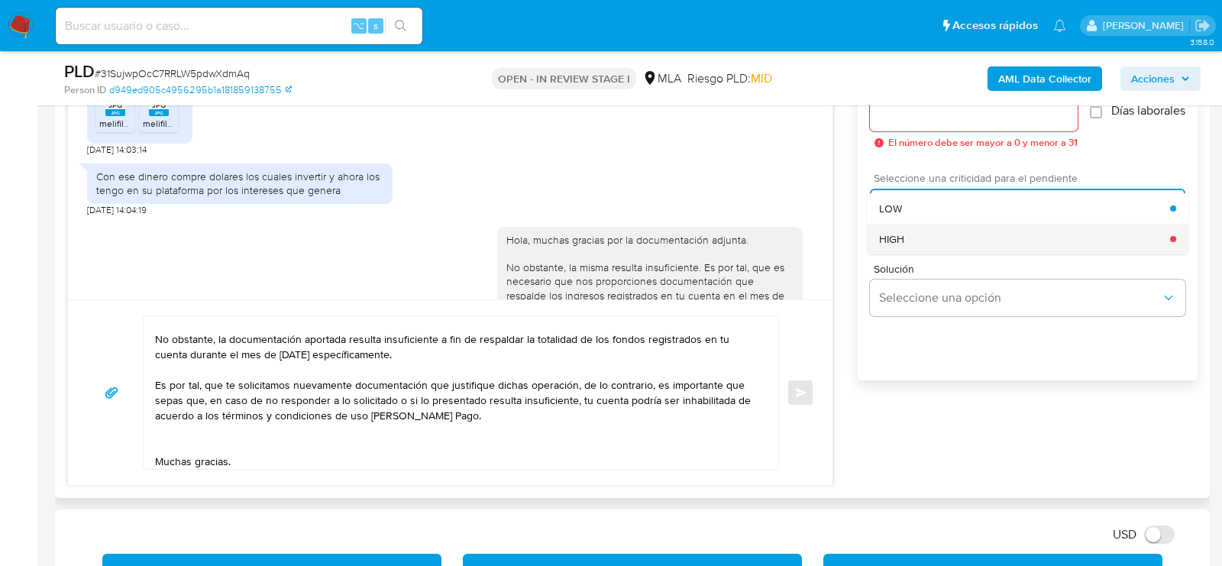
click at [924, 254] on div "HIGH" at bounding box center [1024, 239] width 291 height 31
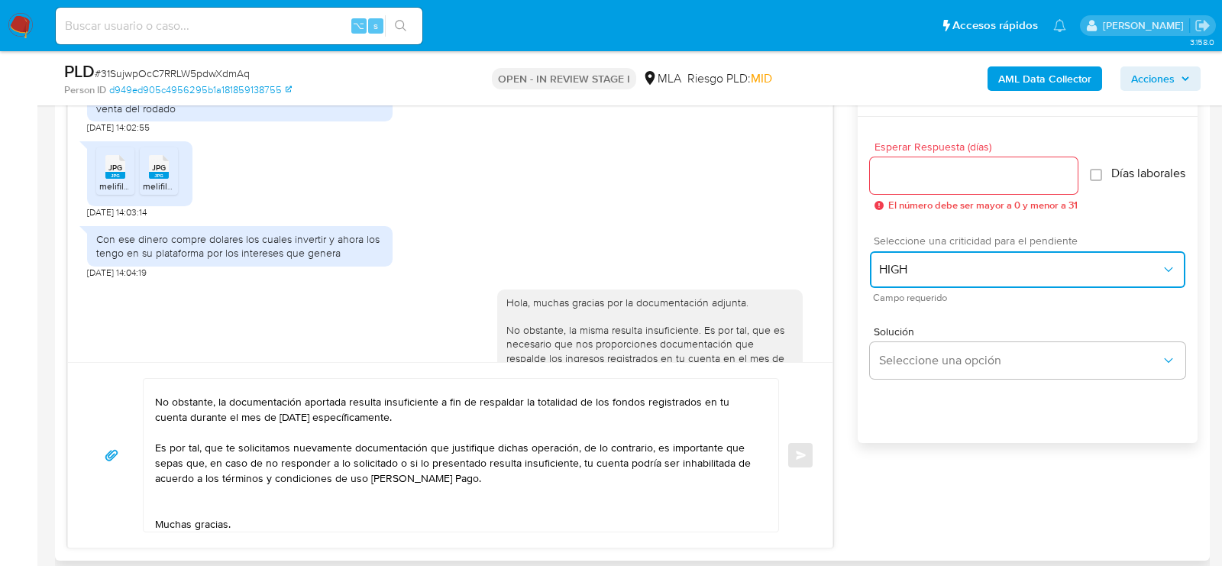
scroll to position [796, 0]
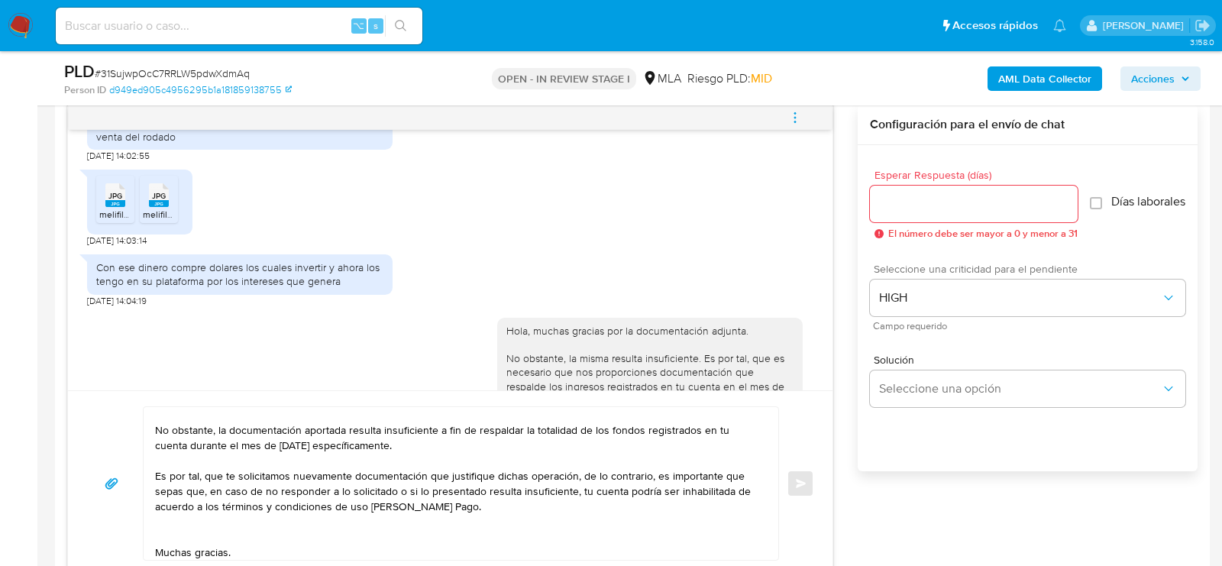
click at [925, 189] on div at bounding box center [974, 204] width 208 height 37
click at [925, 194] on input "Esperar Respuesta (días)" at bounding box center [974, 204] width 208 height 20
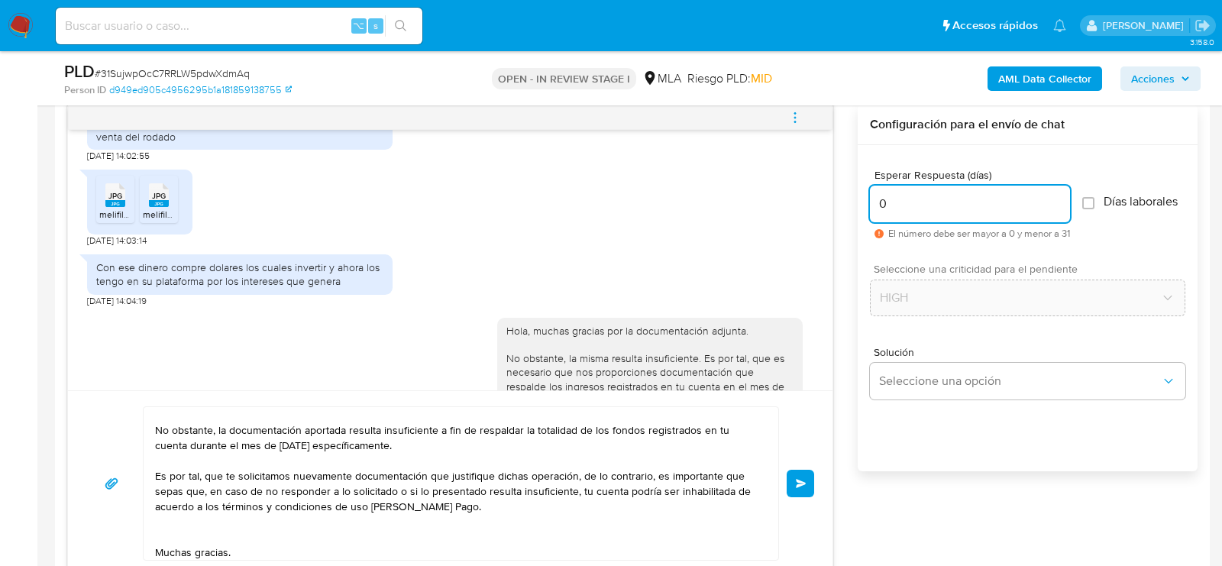
type input "0"
click at [794, 494] on div "Hola, muchas gracias por tu respuesta. No obstante, la documentación aportada r…" at bounding box center [450, 483] width 728 height 154
click at [806, 480] on button "Enviar" at bounding box center [799, 483] width 27 height 27
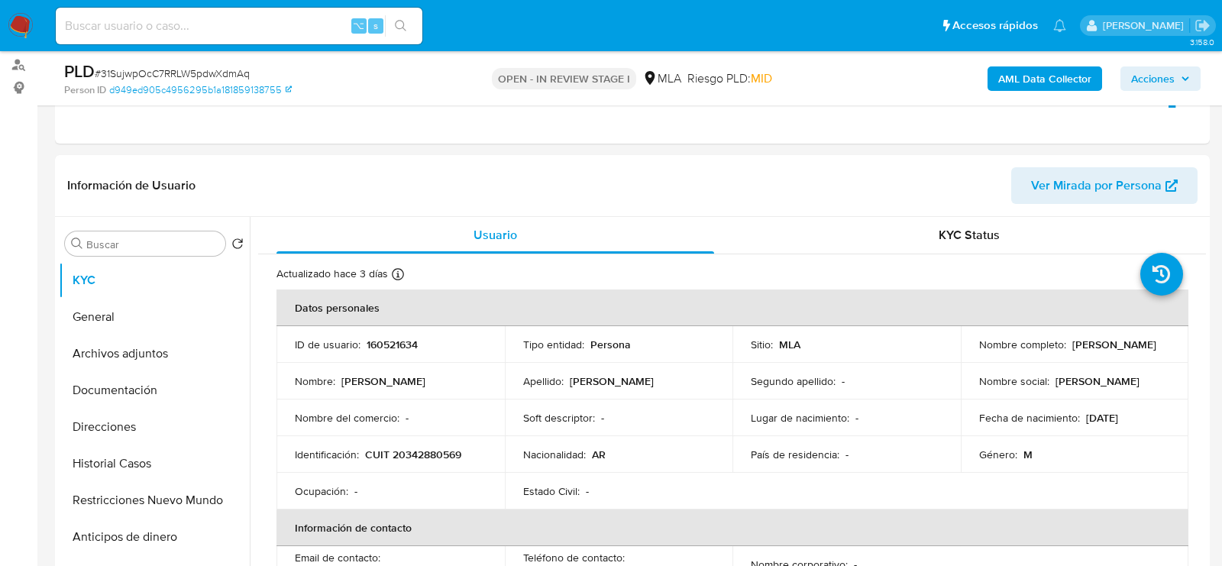
scroll to position [143, 0]
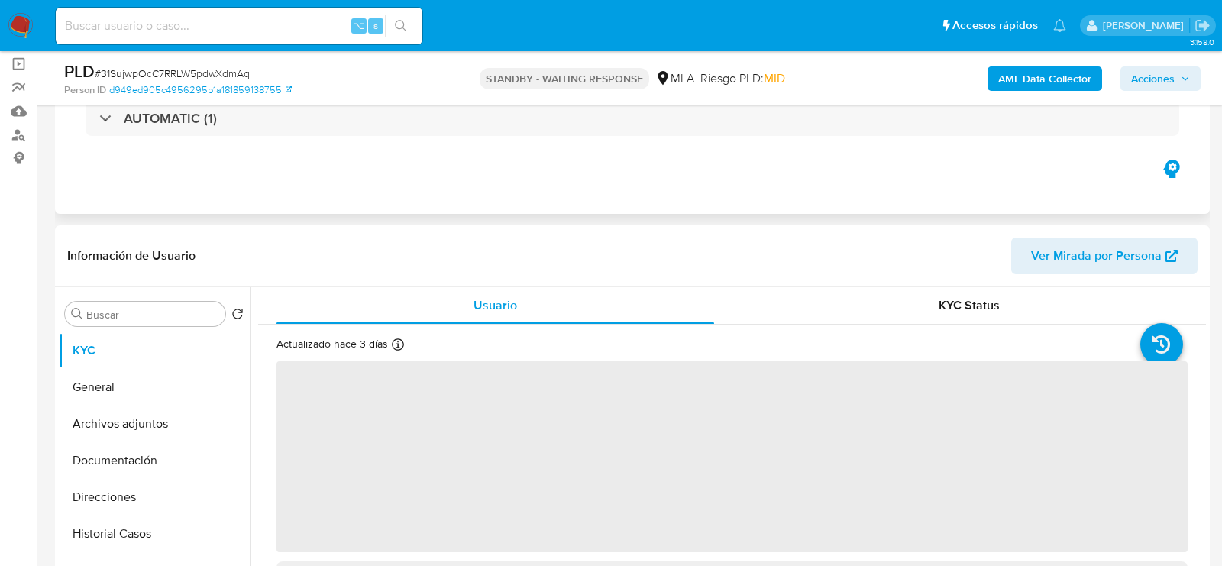
scroll to position [113, 0]
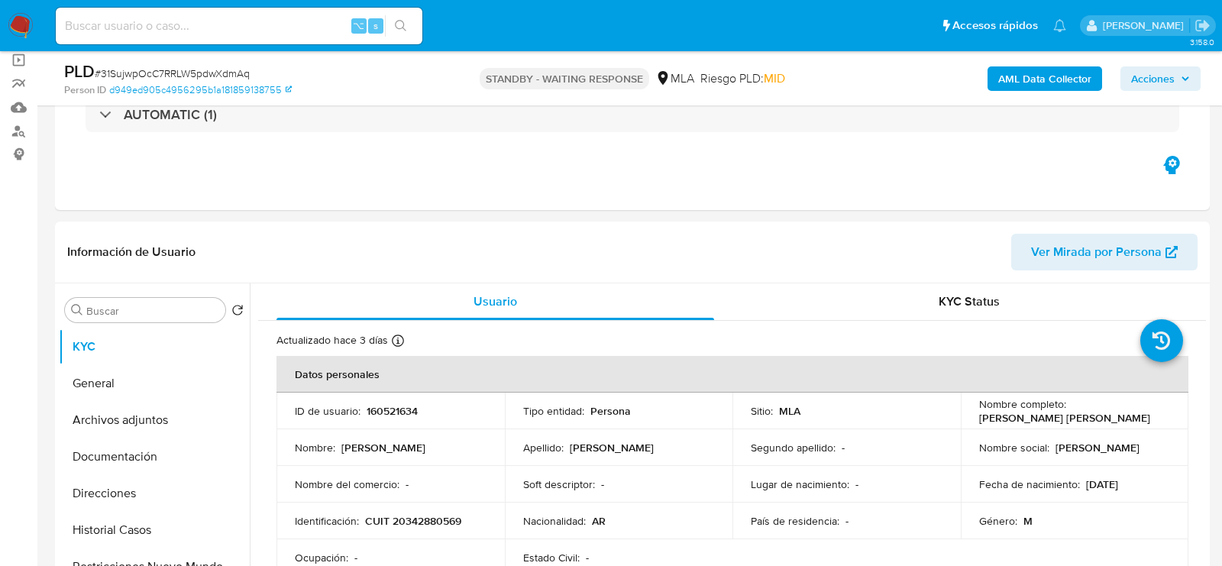
select select "10"
click at [215, 73] on span "# 31SujwpOcC7RRLW5pdwXdmAq" at bounding box center [172, 73] width 155 height 15
copy span "31SujwpOcC7RRLW5pdwXdmAq"
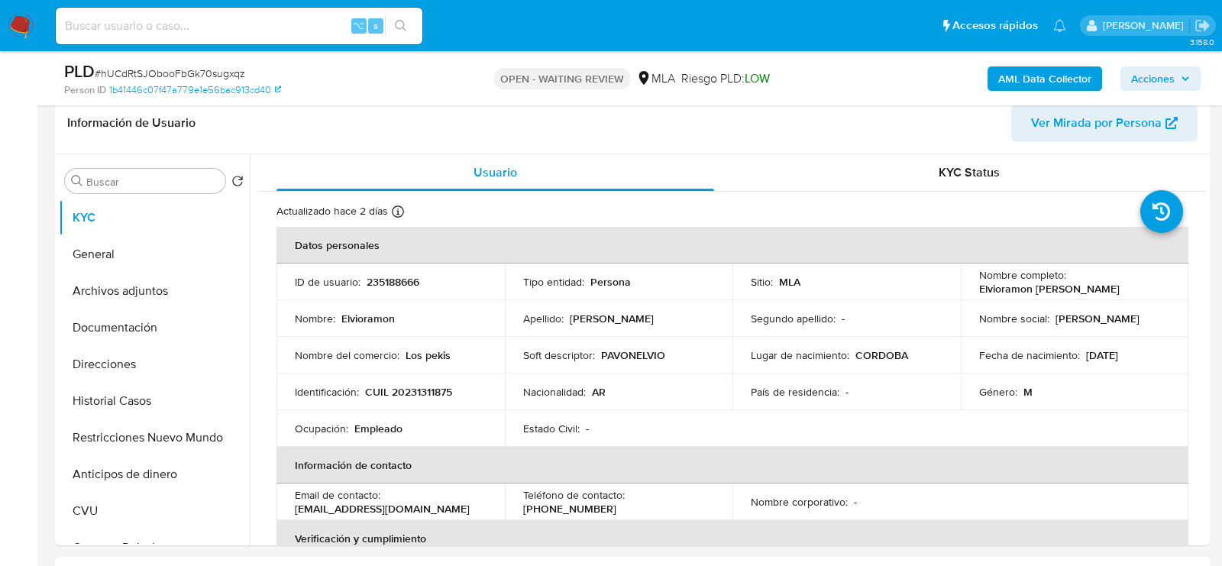
scroll to position [294, 0]
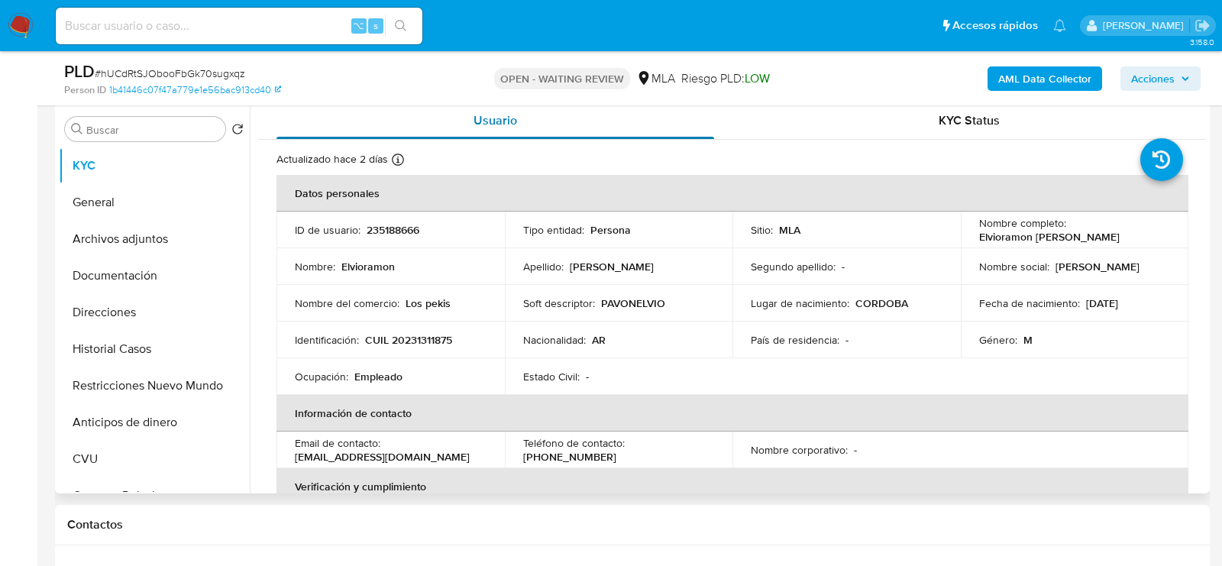
select select "10"
click at [195, 64] on div "PLD # hUCdRtSJObooFbGk70sugxqz" at bounding box center [250, 71] width 373 height 23
click at [196, 66] on span "# hUCdRtSJObooFbGk70sugxqz" at bounding box center [170, 73] width 150 height 15
copy span "hUCdRtSJObooFbGk70sugxqz"
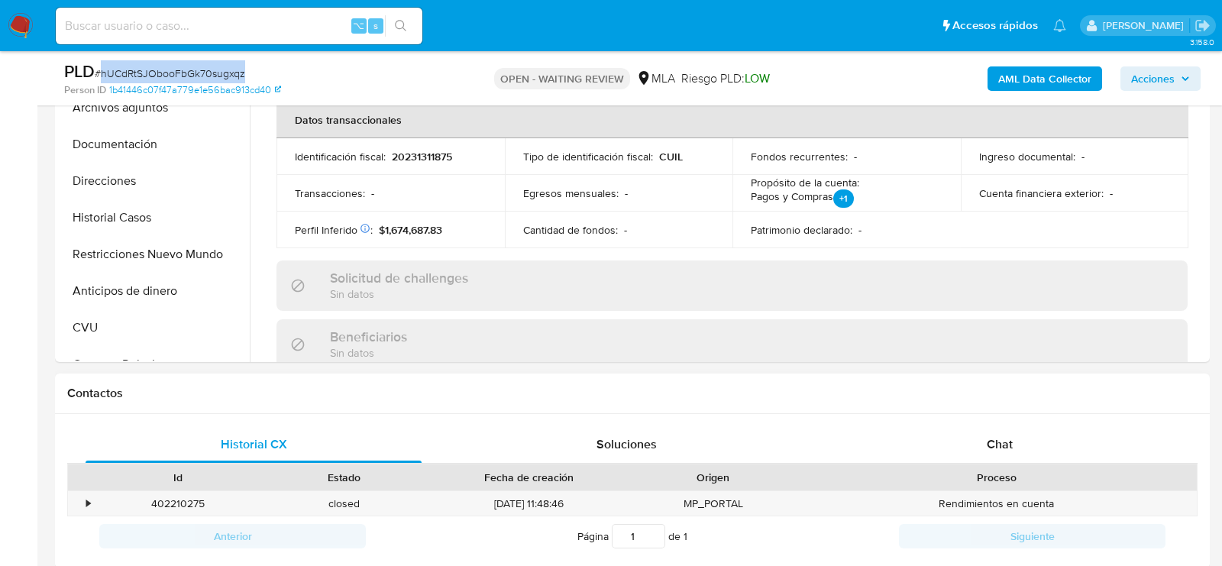
scroll to position [532, 0]
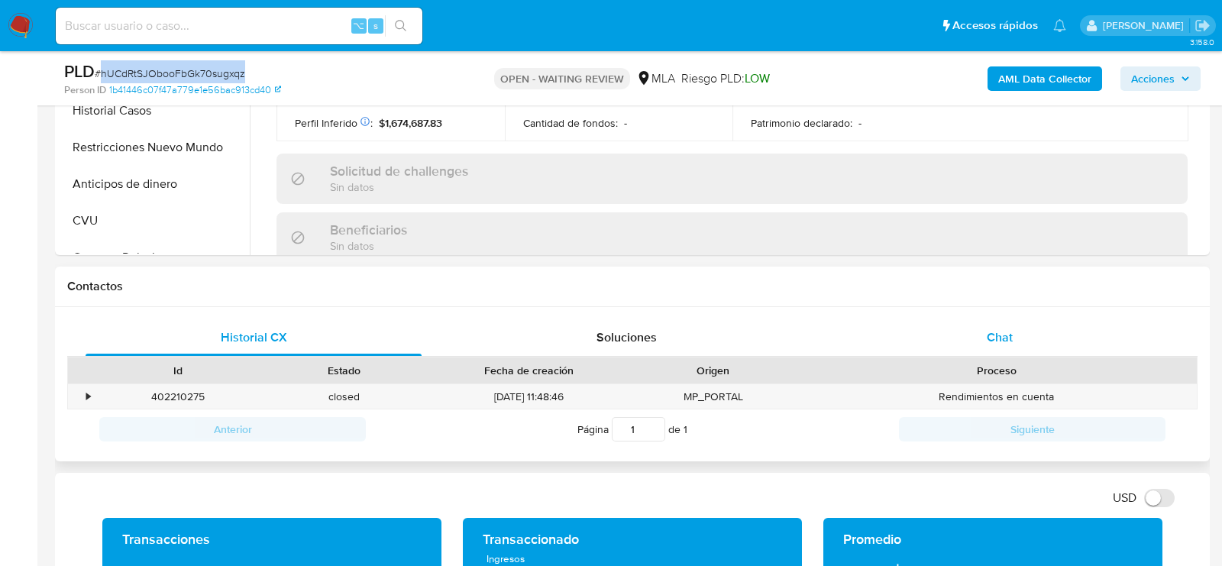
click at [994, 323] on div "Chat" at bounding box center [1000, 337] width 336 height 37
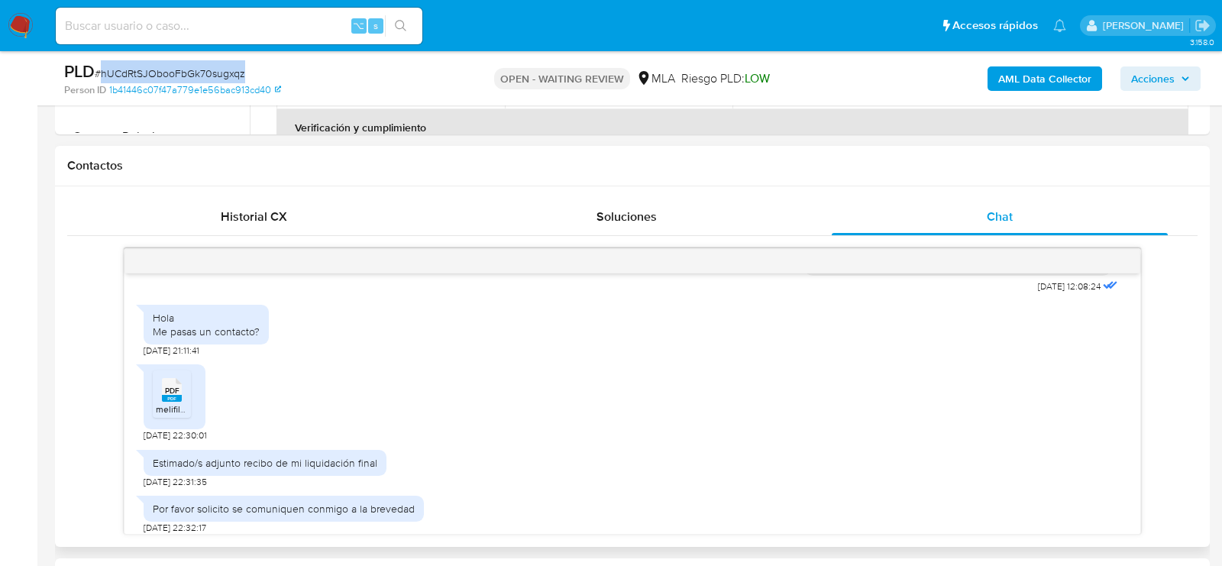
scroll to position [1568, 0]
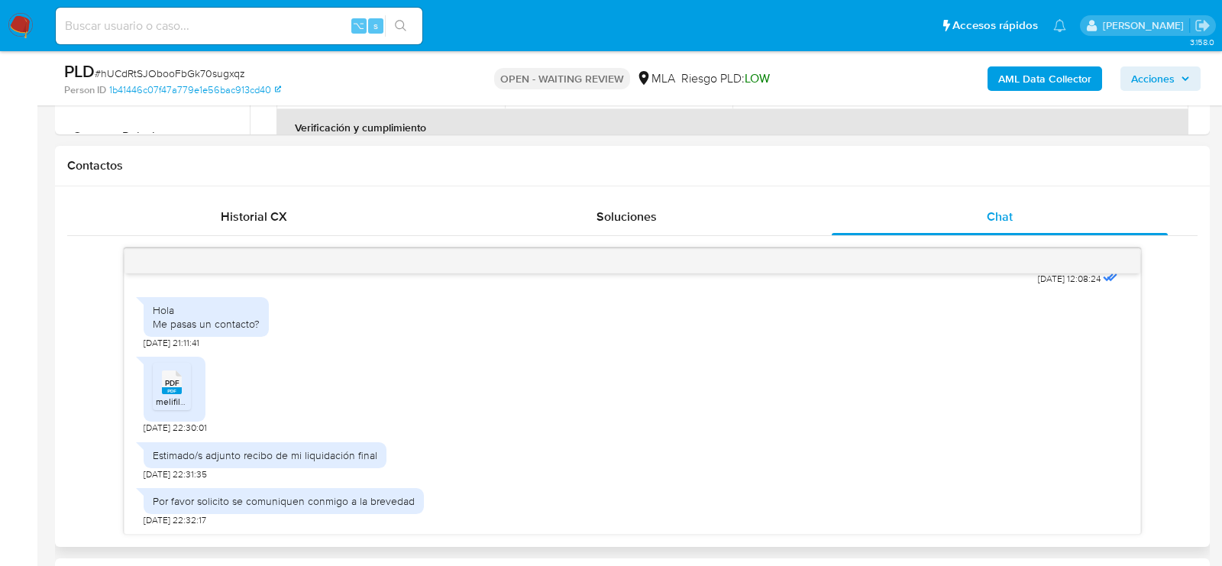
click at [182, 384] on div "PDF PDF" at bounding box center [172, 381] width 32 height 30
click at [209, 73] on span "# hUCdRtSJObooFbGk70sugxqz" at bounding box center [170, 73] width 150 height 15
copy span "hUCdRtSJObooFbGk70sugxqz"
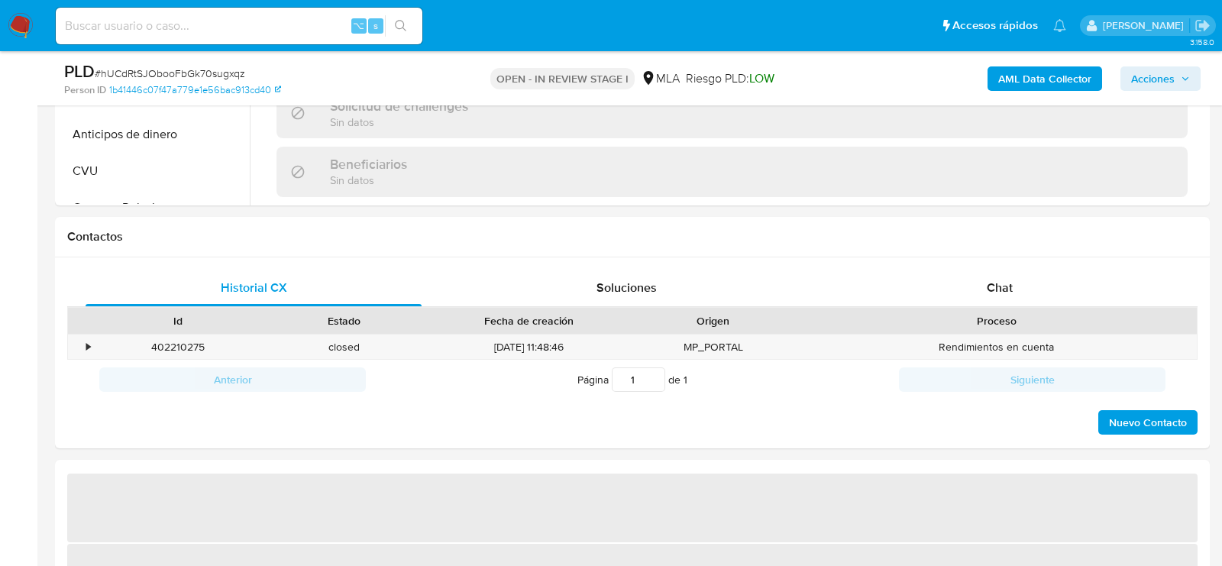
scroll to position [619, 0]
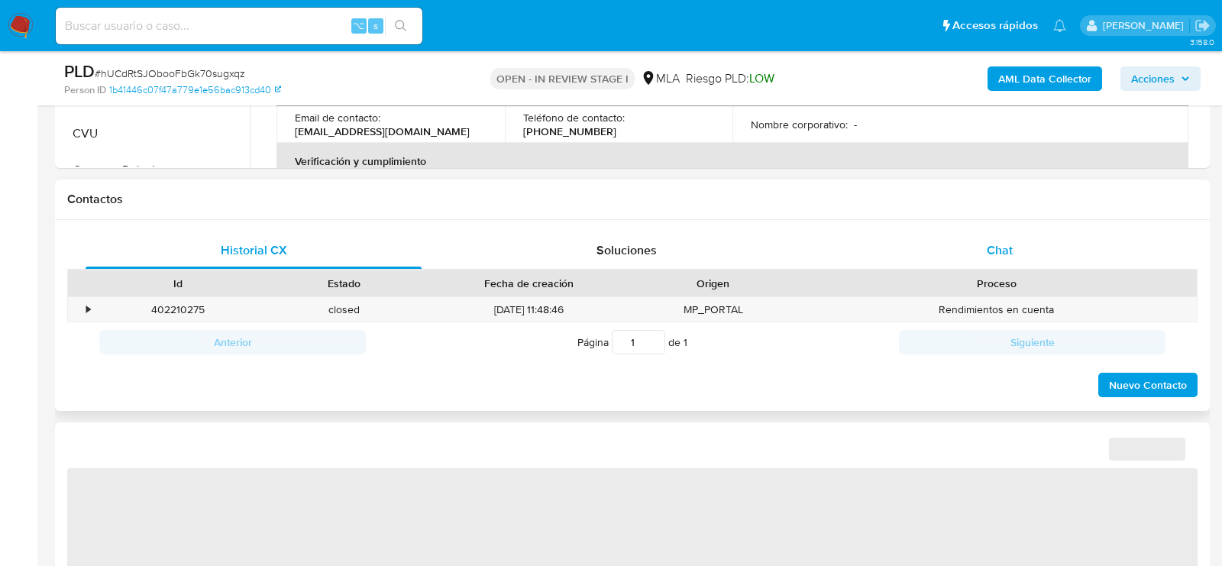
click at [961, 251] on div "Chat" at bounding box center [1000, 250] width 336 height 37
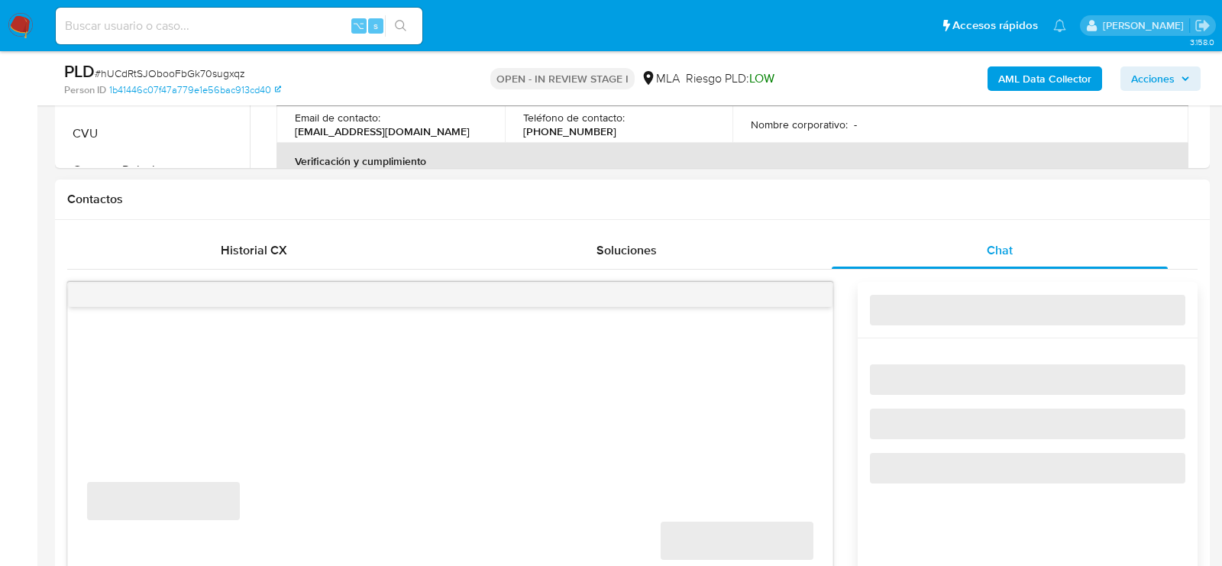
select select "10"
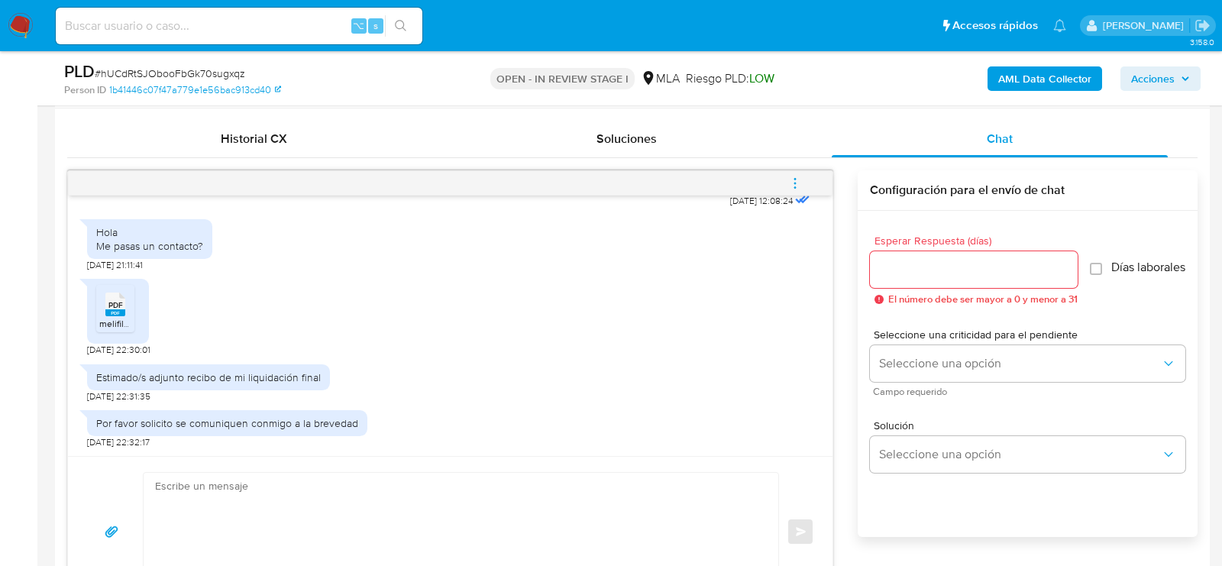
scroll to position [741, 0]
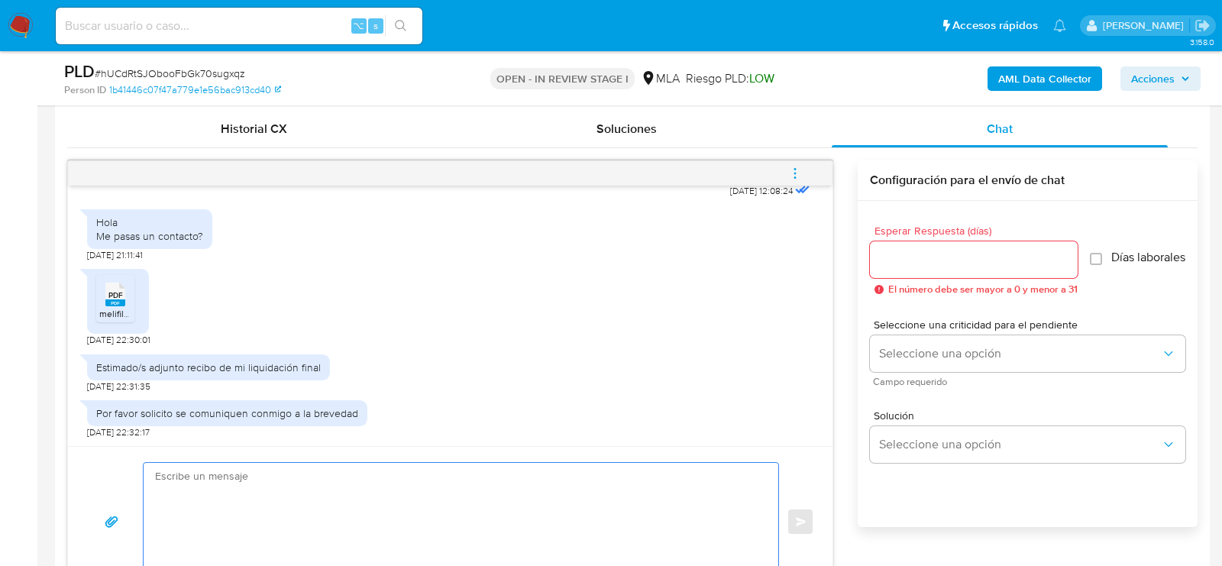
click at [350, 473] on textarea at bounding box center [457, 522] width 604 height 118
paste textarea "Hola. Muchas gracias por la documentación proporcionada. No obstante, es necesa…"
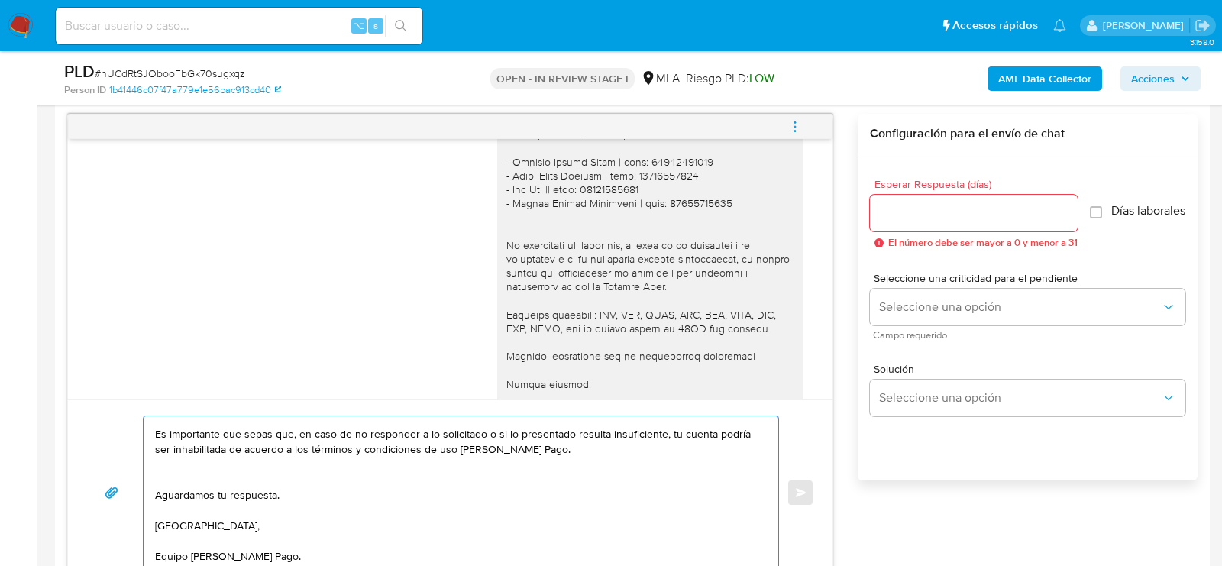
scroll to position [1200, 0]
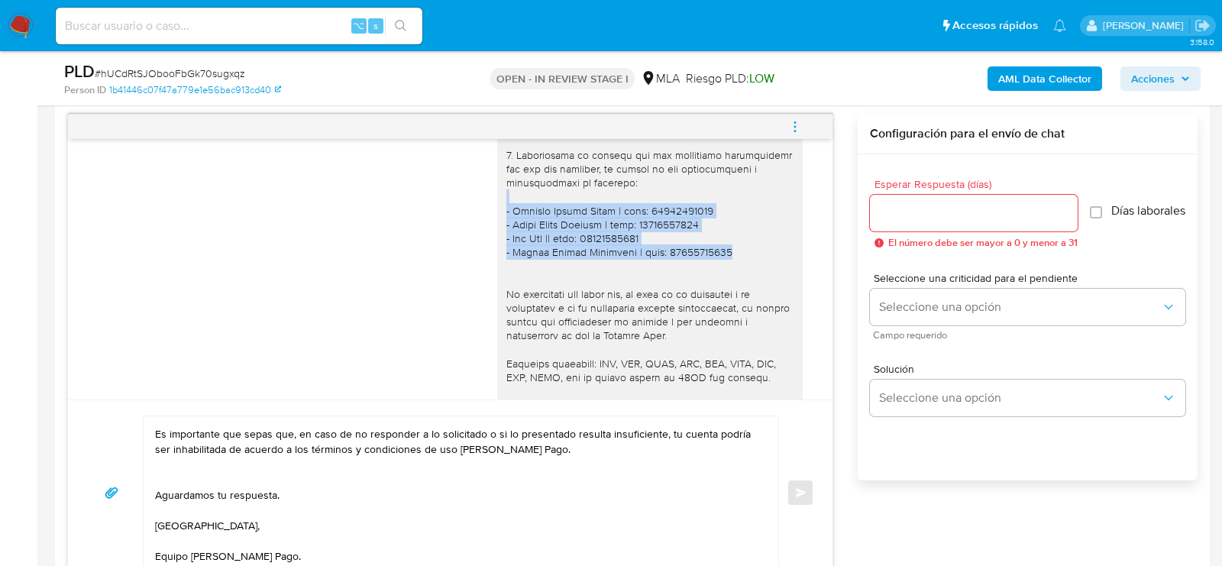
drag, startPoint x: 726, startPoint y: 244, endPoint x: 473, endPoint y: 199, distance: 257.6
click at [473, 199] on div "[DATE] 12:08:24" at bounding box center [450, 167] width 726 height 711
drag, startPoint x: 720, startPoint y: 253, endPoint x: 502, endPoint y: 212, distance: 222.1
click at [502, 212] on div at bounding box center [649, 162] width 305 height 679
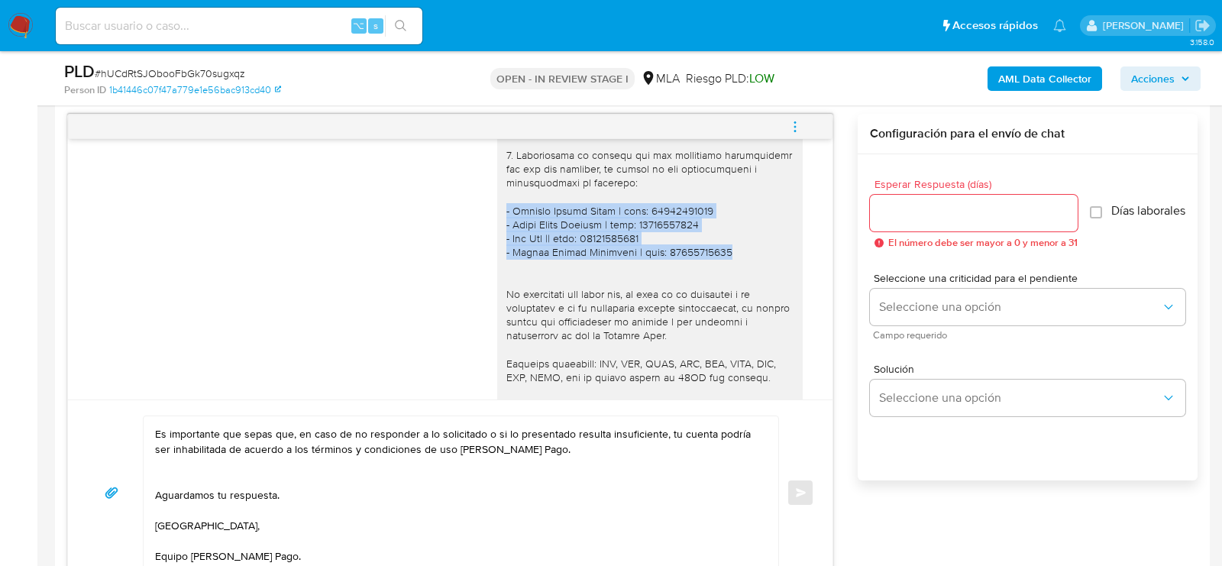
copy div "- Rosario Magali Pavon | cuit: 23449713044 - Maria Elena Ramirez | cuit: 272724…"
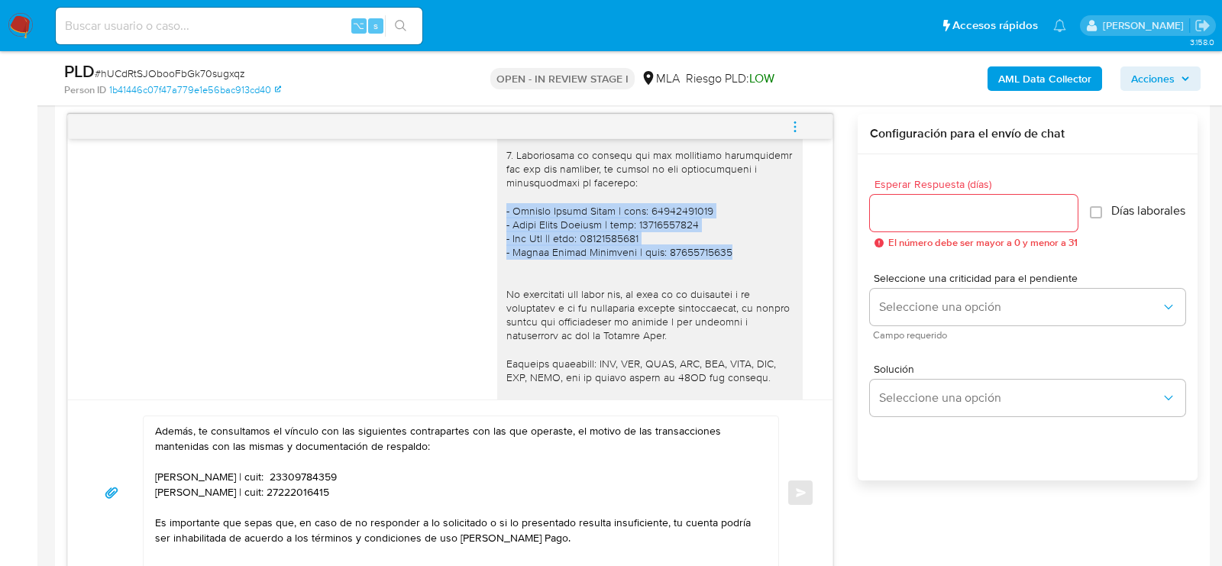
scroll to position [74, 0]
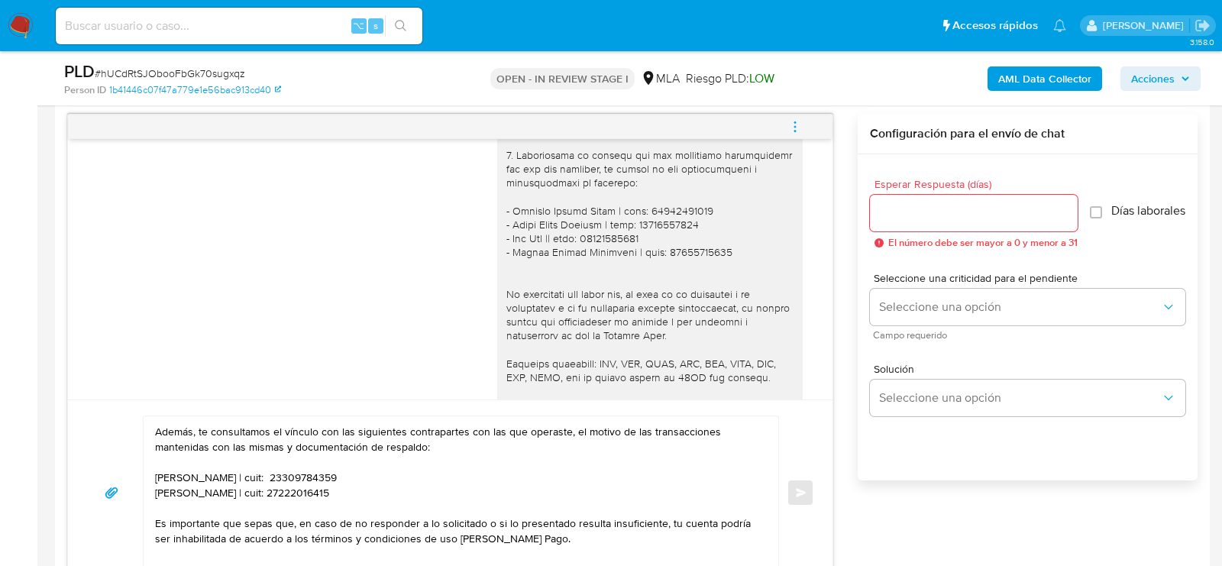
click at [246, 490] on textarea "Hola. Muchas gracias por la documentación proporcionada. No obstante, es necesa…" at bounding box center [457, 492] width 604 height 153
paste textarea "- Rosario Magali Pavon | cuit: 23449713044 - Maria Elena Ramirez | cuit: 272724…"
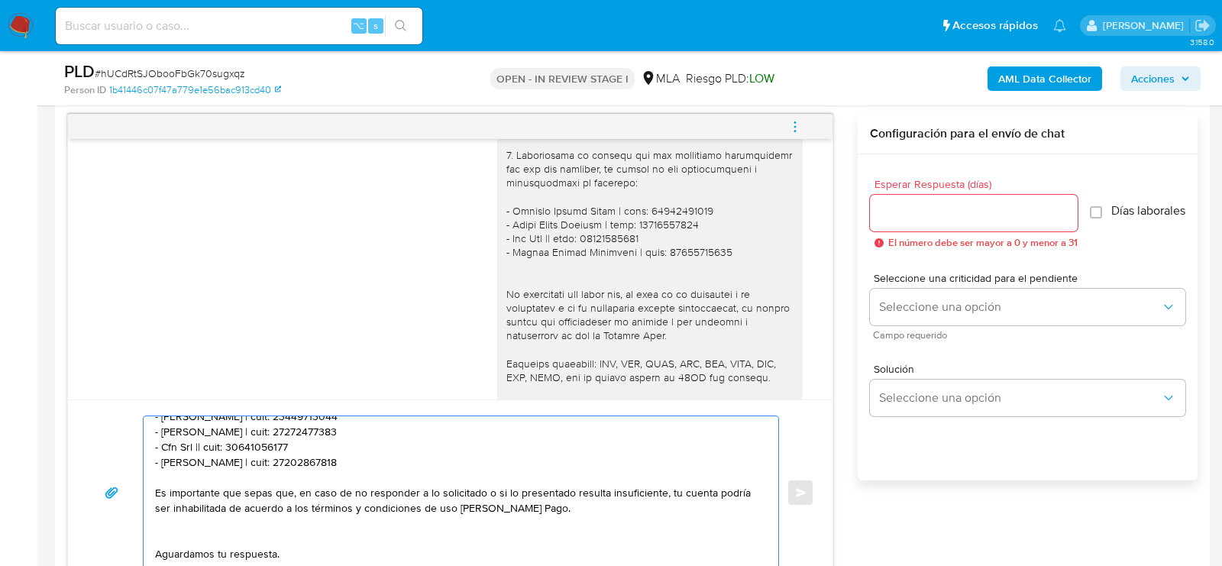
scroll to position [145, 0]
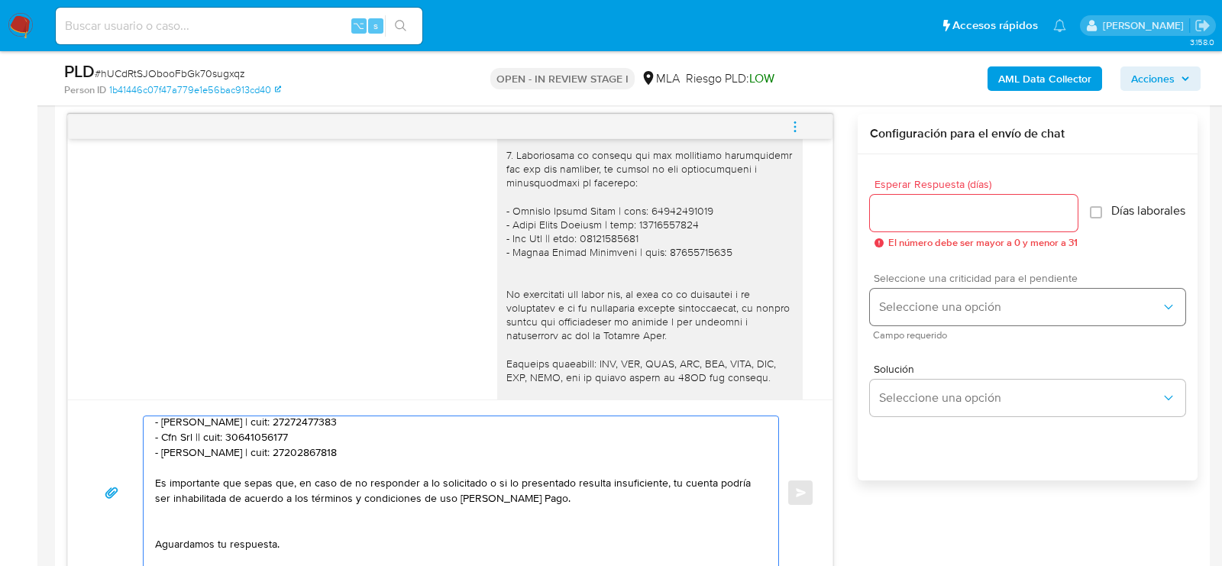
type textarea "Hola. Muchas gracias por la documentación proporcionada. No obstante, es necesa…"
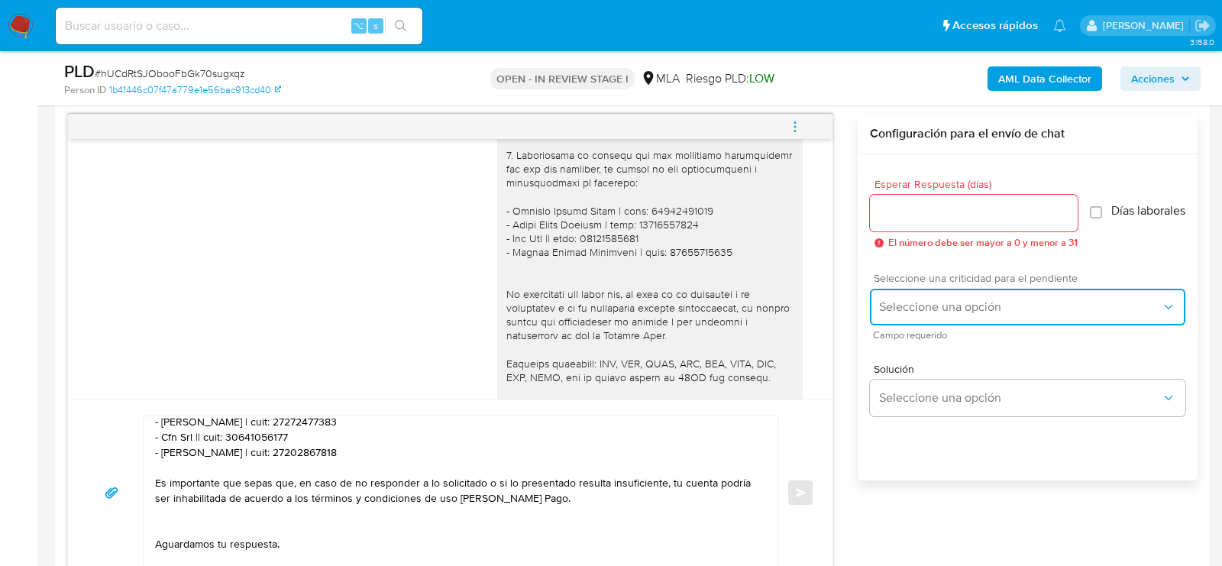
click at [895, 315] on span "Seleccione una opción" at bounding box center [1020, 306] width 282 height 15
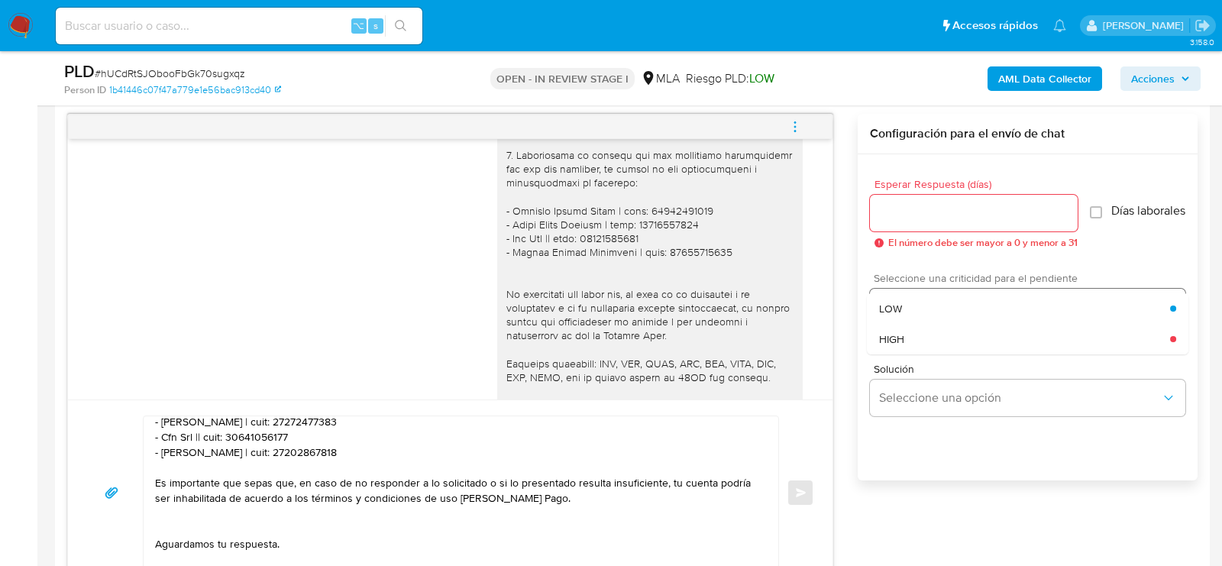
click at [895, 337] on div "HIGH" at bounding box center [1024, 339] width 291 height 31
click at [903, 223] on div at bounding box center [974, 213] width 208 height 37
click at [900, 212] on input "Esperar Respuesta (días)" at bounding box center [974, 213] width 208 height 20
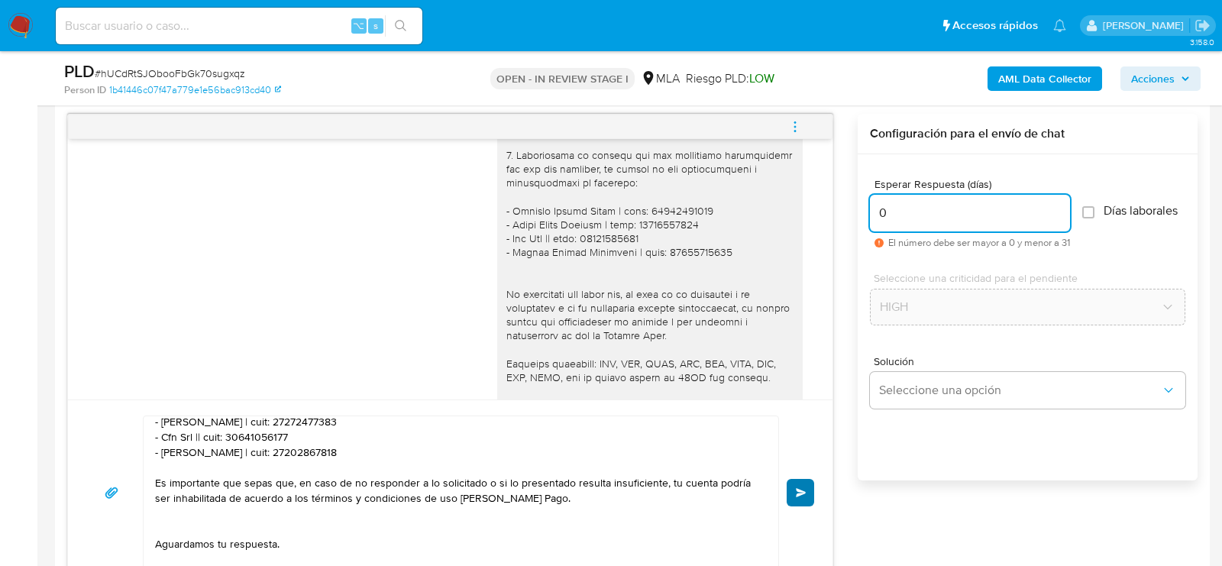
type input "0"
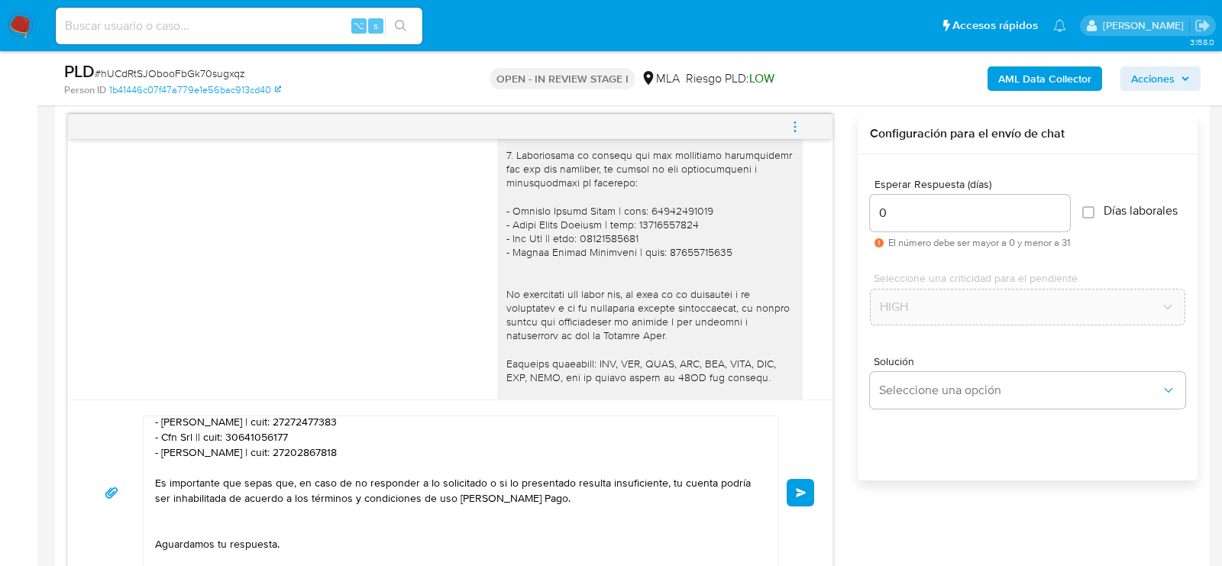
click at [796, 496] on button "Enviar" at bounding box center [799, 492] width 27 height 27
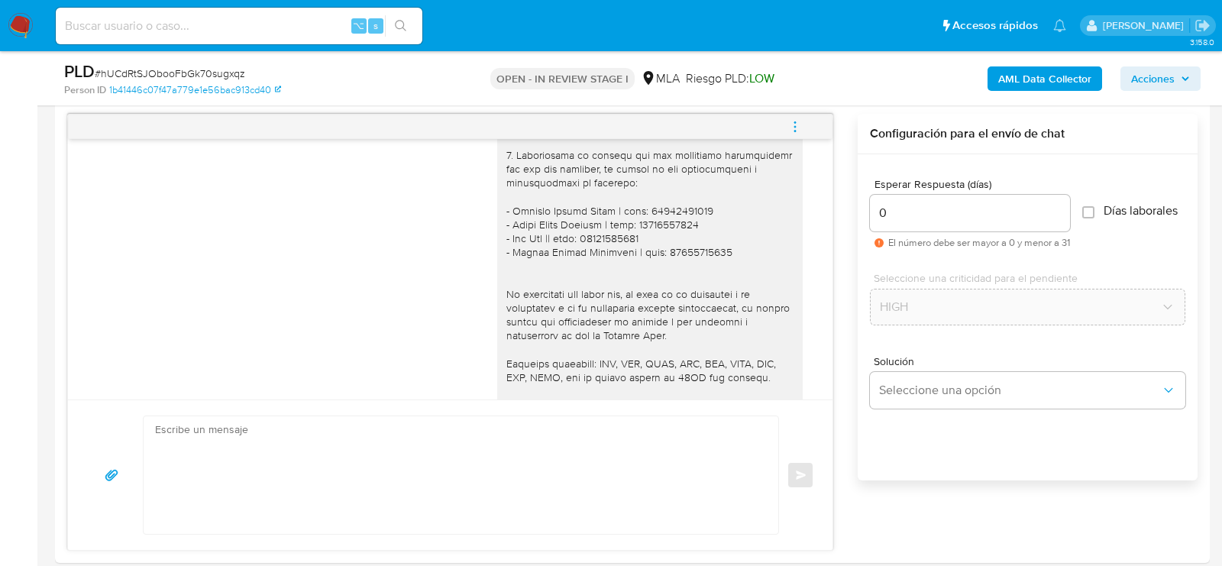
scroll to position [1988, 0]
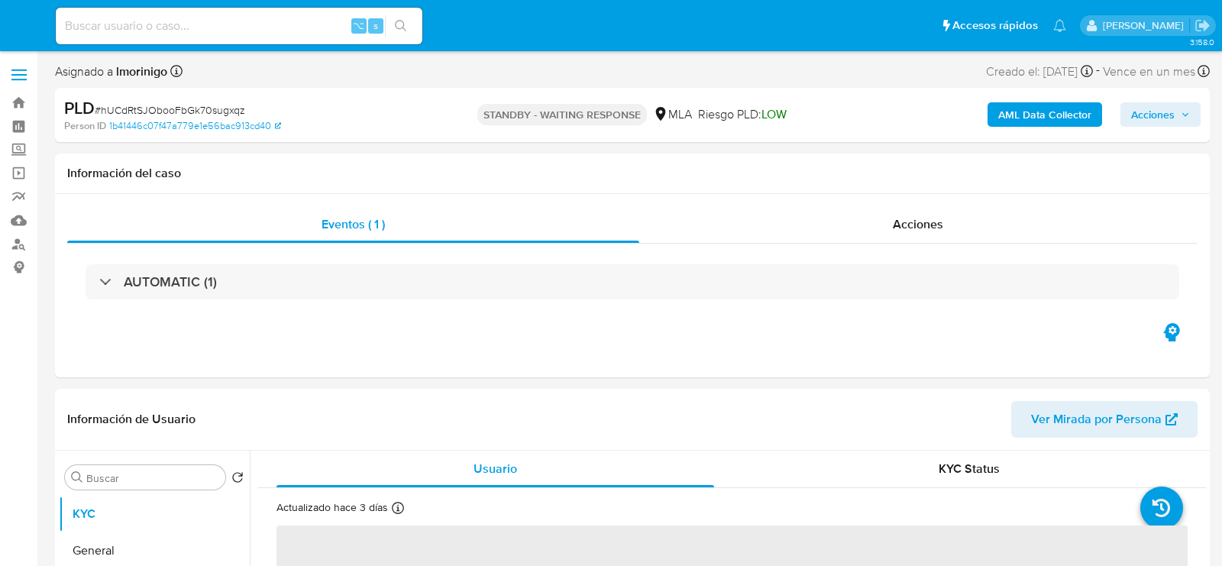
select select "10"
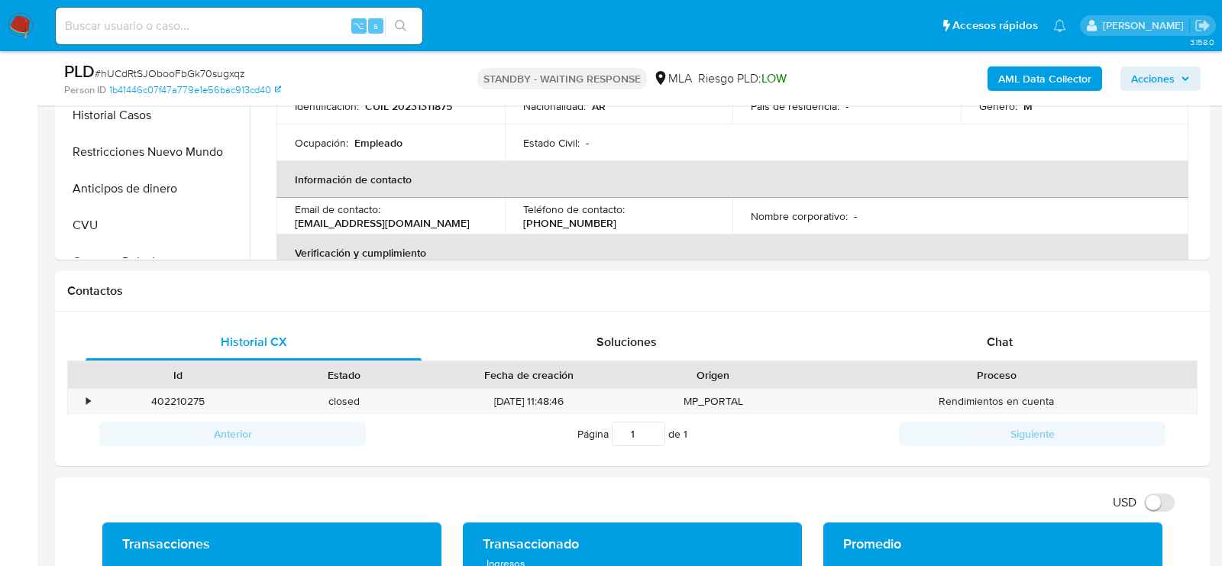
scroll to position [712, 0]
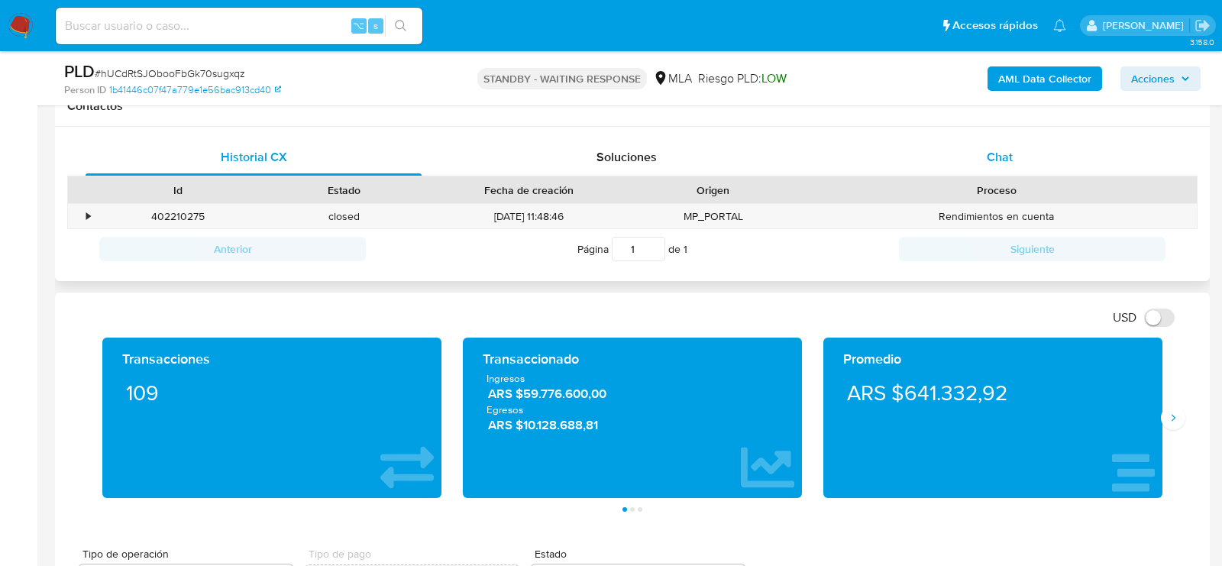
click at [1064, 151] on div "Chat" at bounding box center [1000, 157] width 336 height 37
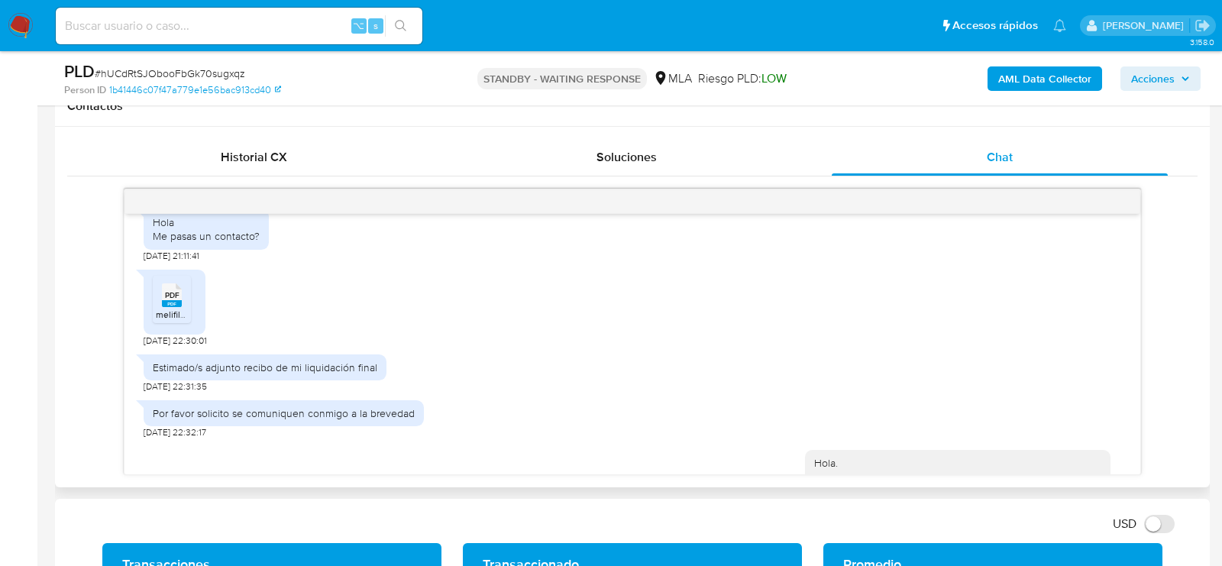
scroll to position [1290, 0]
drag, startPoint x: 187, startPoint y: 321, endPoint x: 129, endPoint y: 321, distance: 58.0
click at [129, 321] on div "Hola, esperamos que te encuentres muy bien. Te consultamos si tuviste oportunid…" at bounding box center [632, 344] width 1016 height 260
copy span "[DATE]"
click at [183, 305] on span "melifile970482080495018504.pdf" at bounding box center [225, 311] width 138 height 13
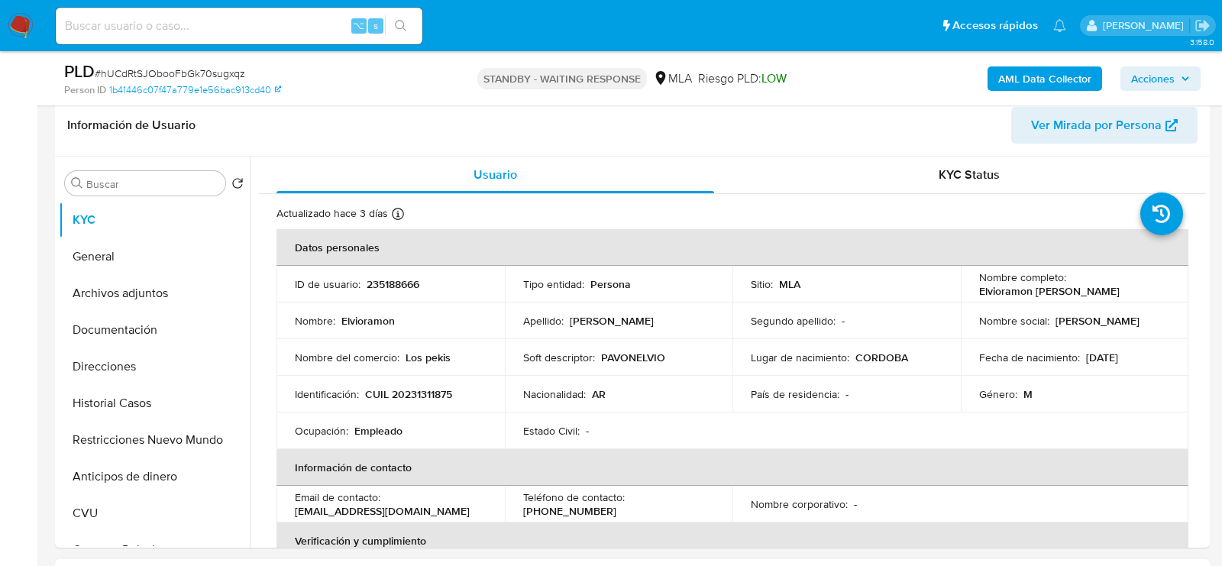
scroll to position [237, 0]
